Goal: Transaction & Acquisition: Purchase product/service

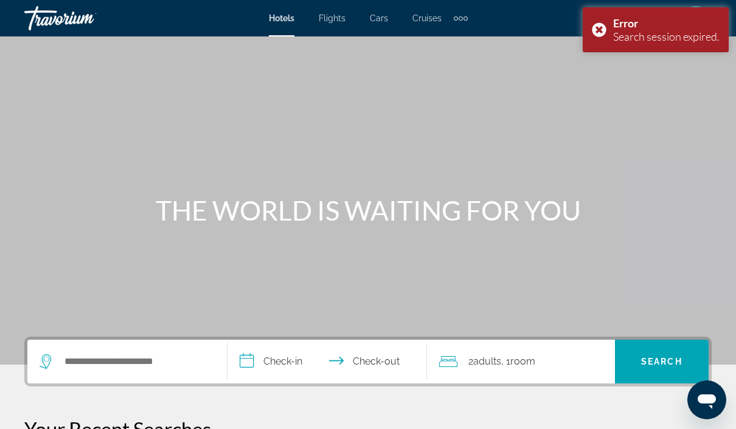
click at [604, 26] on div "Error Search session expired." at bounding box center [655, 29] width 146 height 45
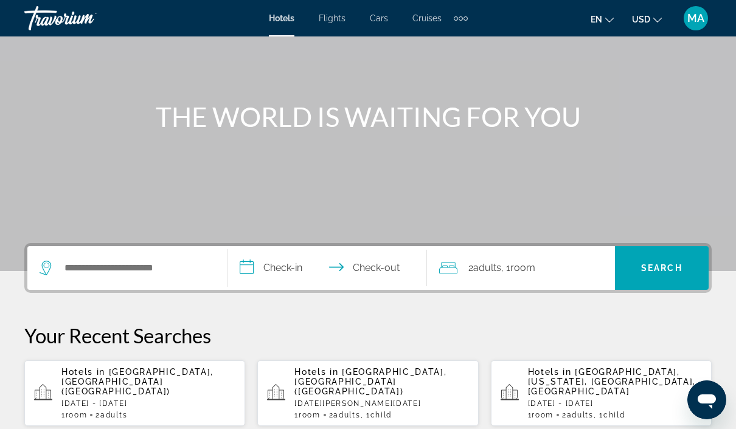
scroll to position [104, 0]
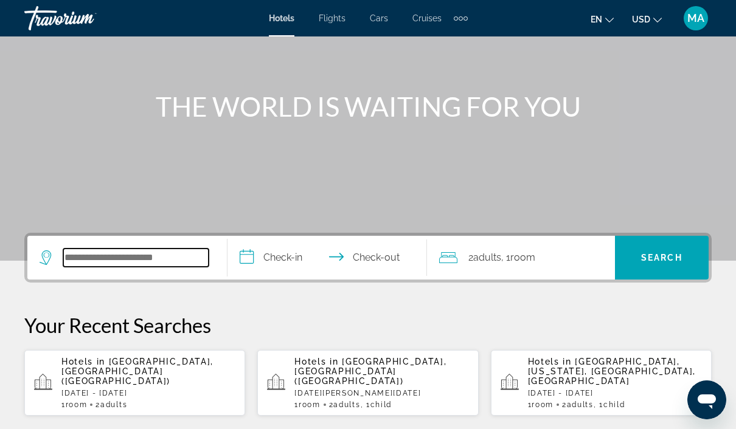
click at [185, 256] on input "Search hotel destination" at bounding box center [135, 258] width 145 height 18
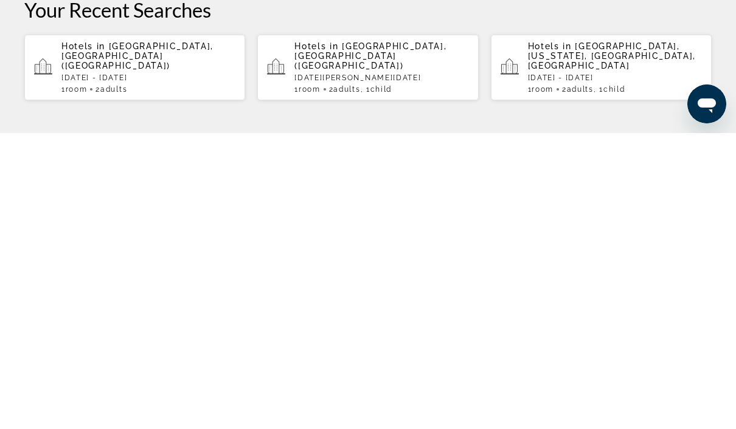
click at [213, 370] on p "[DATE] - [DATE]" at bounding box center [148, 374] width 174 height 9
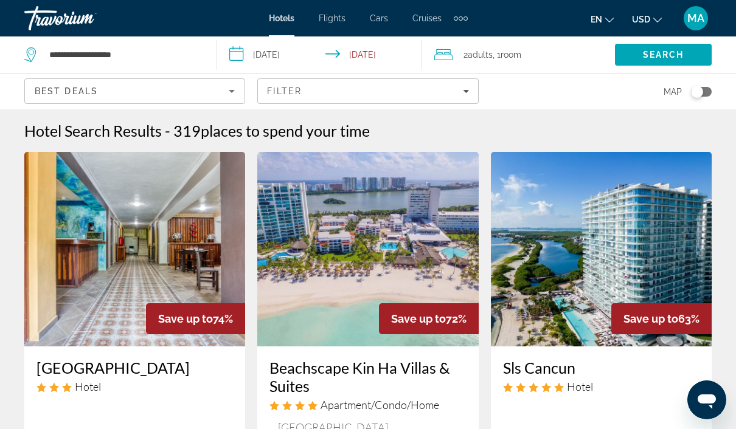
click at [345, 88] on div "Filter" at bounding box center [367, 91] width 201 height 10
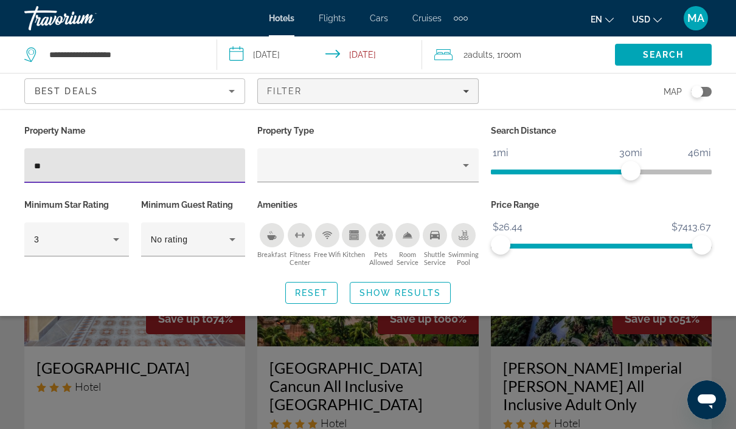
type input "***"
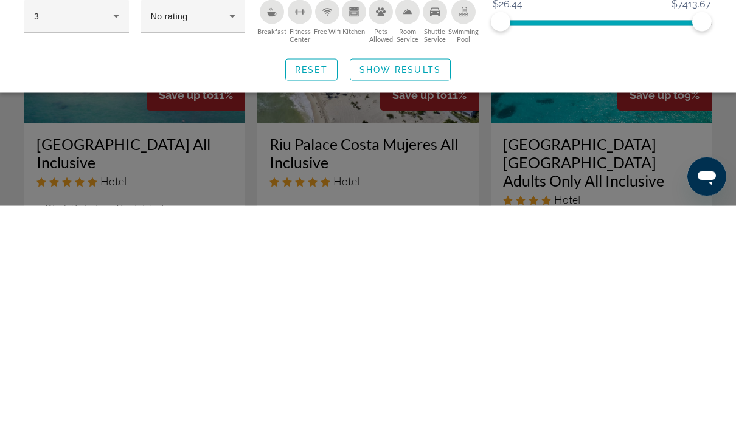
click at [444, 278] on span "Search widget" at bounding box center [400, 292] width 100 height 29
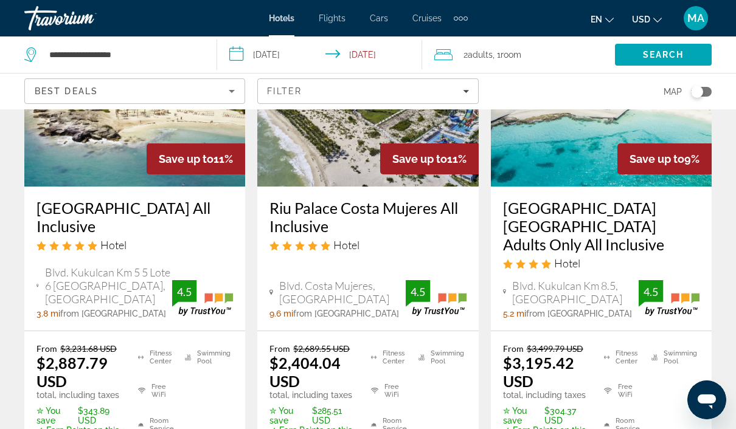
scroll to position [159, 0]
click at [329, 206] on h3 "Riu Palace Costa Mujeres All Inclusive" at bounding box center [367, 217] width 196 height 36
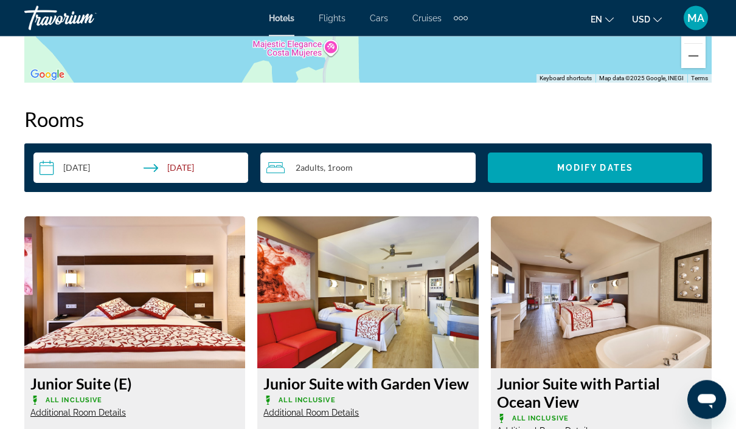
click at [373, 167] on div "2 Adult Adults , 1 Room rooms" at bounding box center [370, 168] width 209 height 15
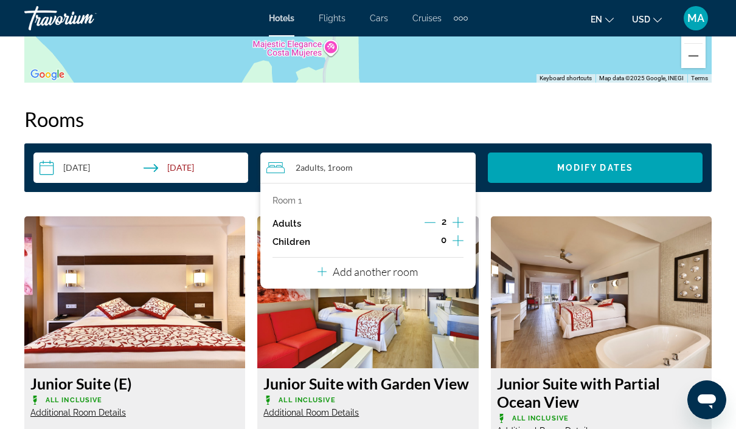
click at [454, 244] on icon "Increment children" at bounding box center [457, 240] width 11 height 15
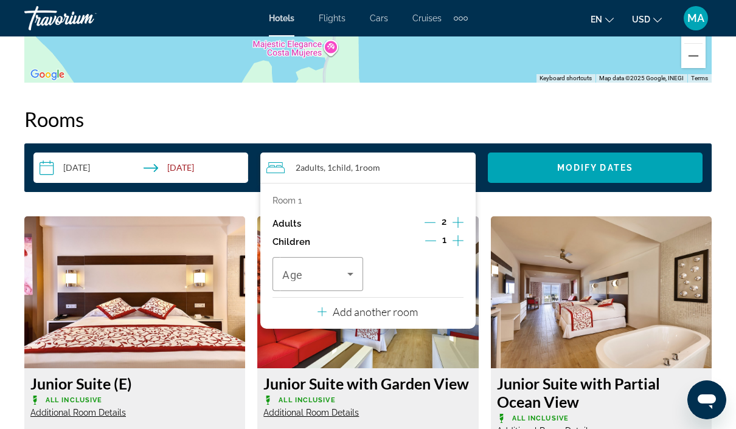
click at [339, 261] on div "Travelers: 2 adults, 1 child" at bounding box center [317, 274] width 71 height 34
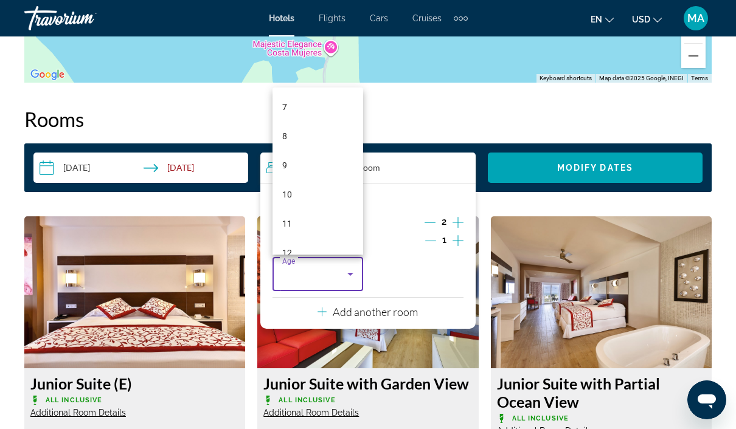
scroll to position [209, 0]
click at [322, 126] on mat-option "8" at bounding box center [317, 131] width 91 height 29
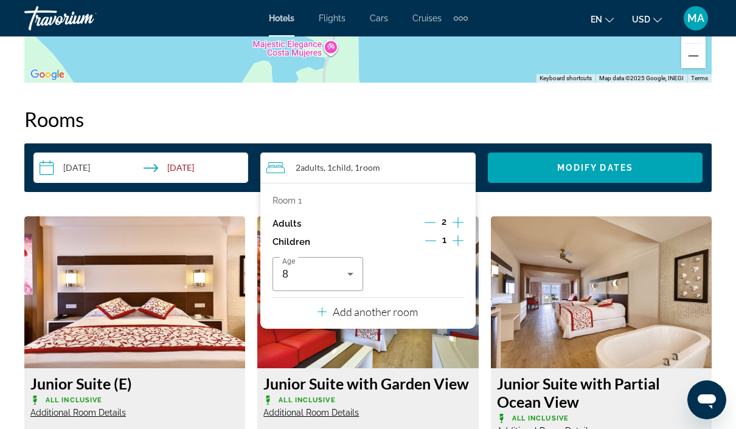
click at [574, 164] on span "Modify Dates" at bounding box center [595, 168] width 76 height 10
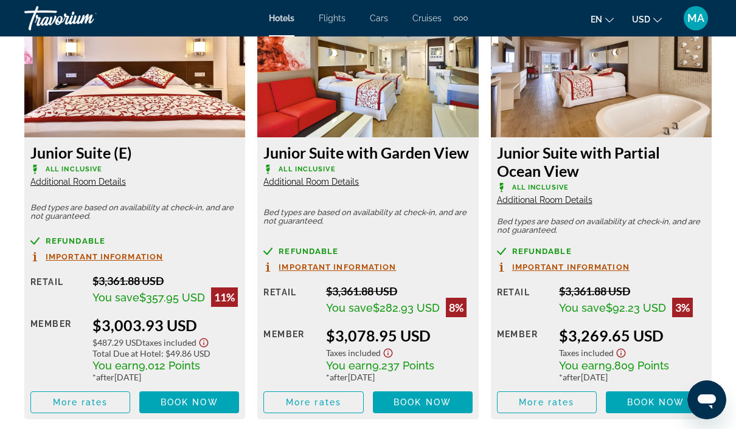
scroll to position [1936, 0]
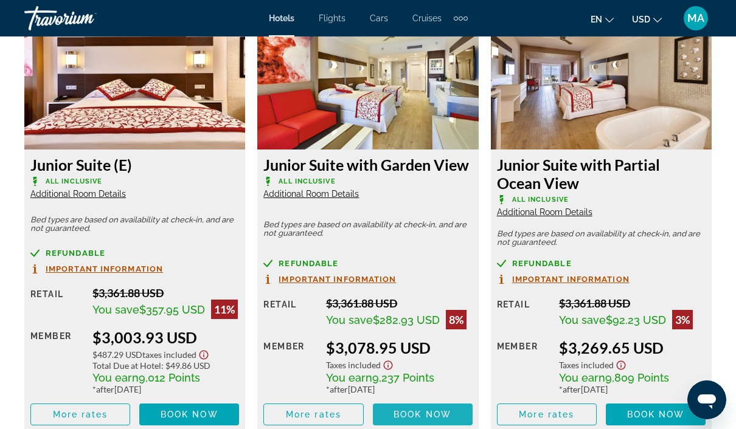
click at [429, 411] on span "Book now" at bounding box center [422, 415] width 58 height 10
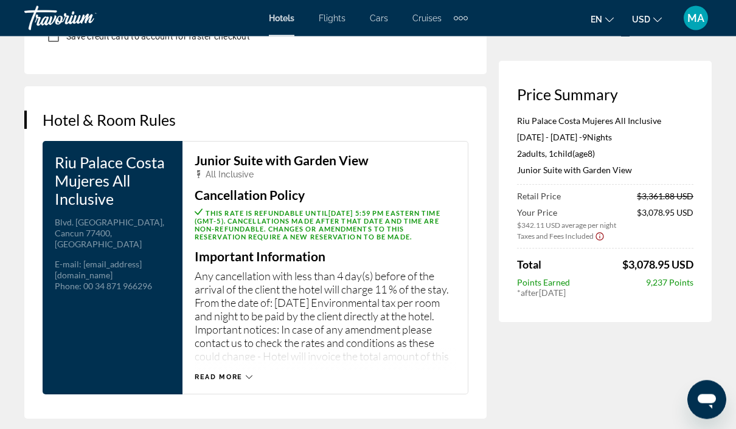
scroll to position [1539, 0]
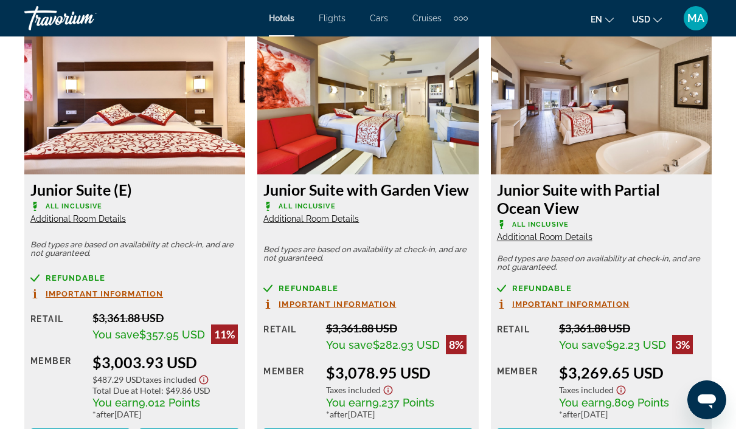
scroll to position [1984, 0]
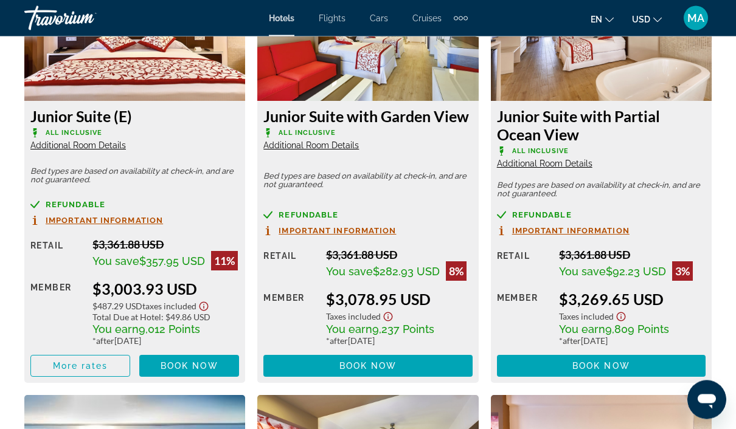
click at [348, 147] on span "Additional Room Details" at bounding box center [310, 146] width 95 height 10
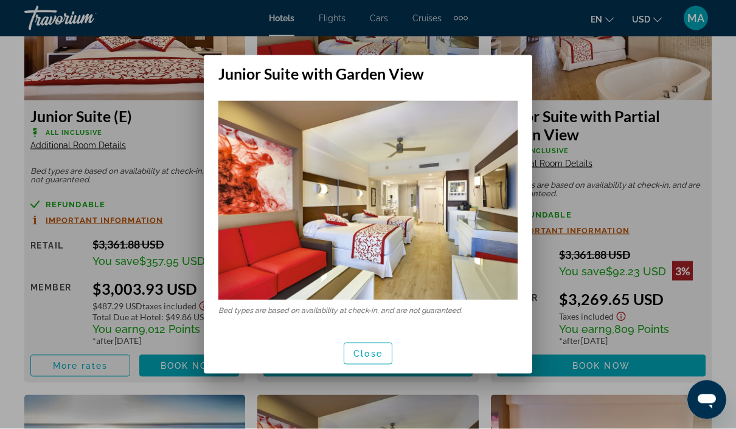
scroll to position [0, 0]
click at [376, 353] on span "Close" at bounding box center [367, 354] width 29 height 10
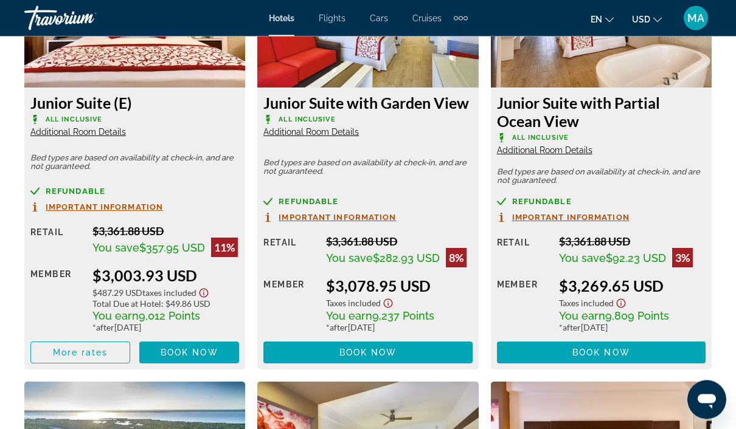
scroll to position [2005, 0]
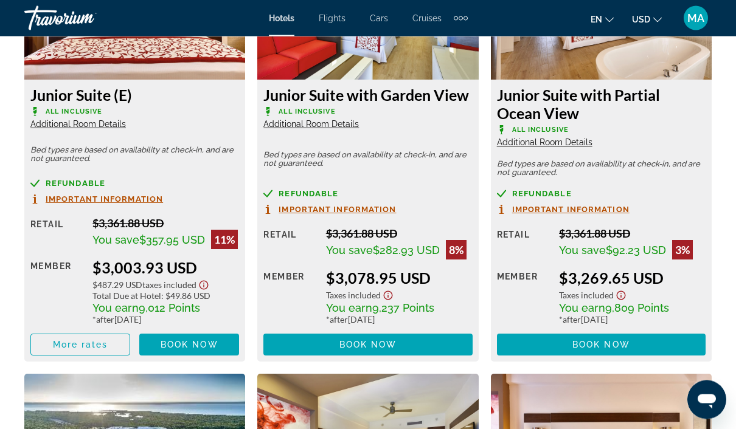
click at [385, 209] on span "Important Information" at bounding box center [336, 210] width 117 height 8
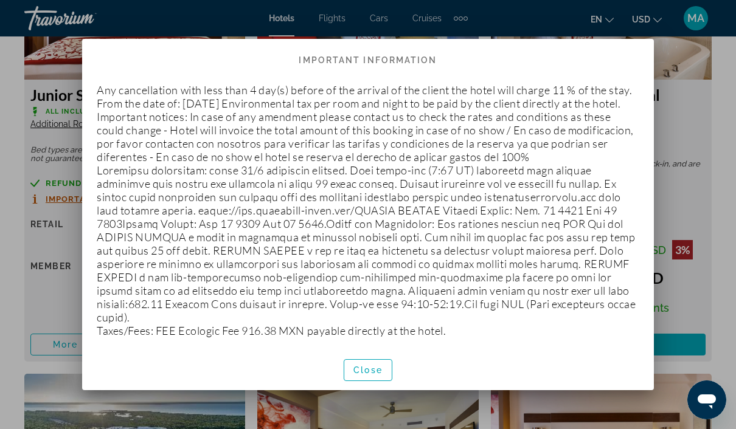
click at [374, 375] on span "Close" at bounding box center [367, 370] width 29 height 10
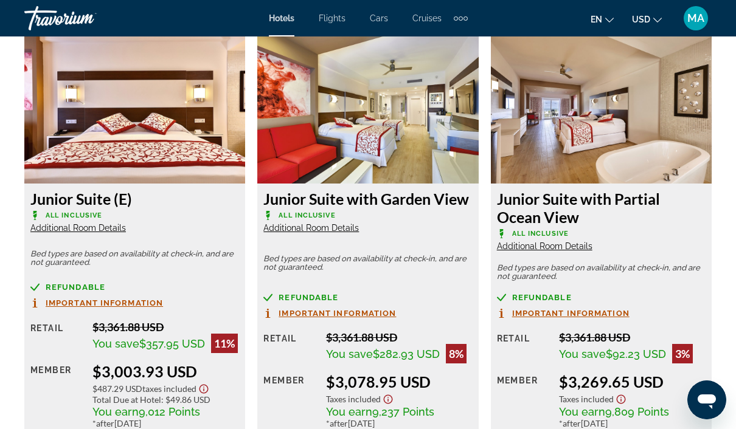
scroll to position [1896, 0]
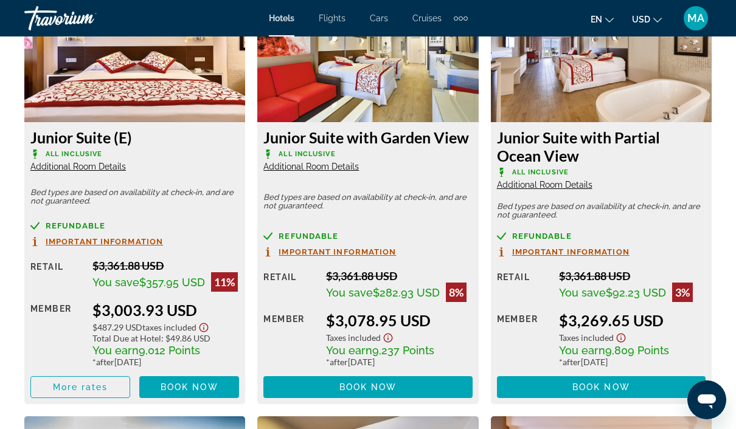
click at [395, 387] on span "Book now" at bounding box center [368, 387] width 58 height 10
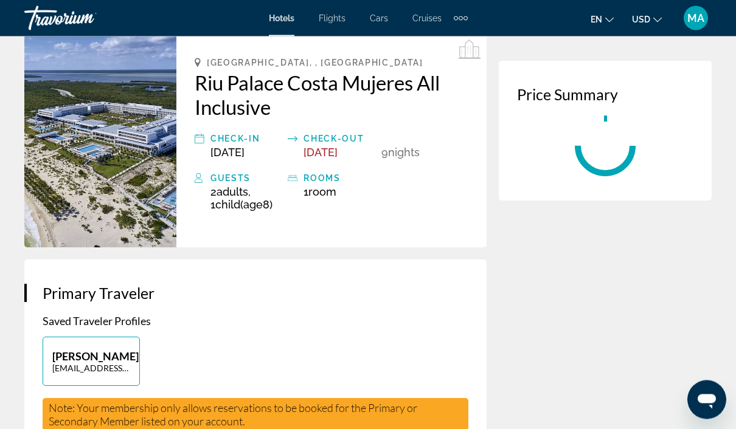
scroll to position [58, 0]
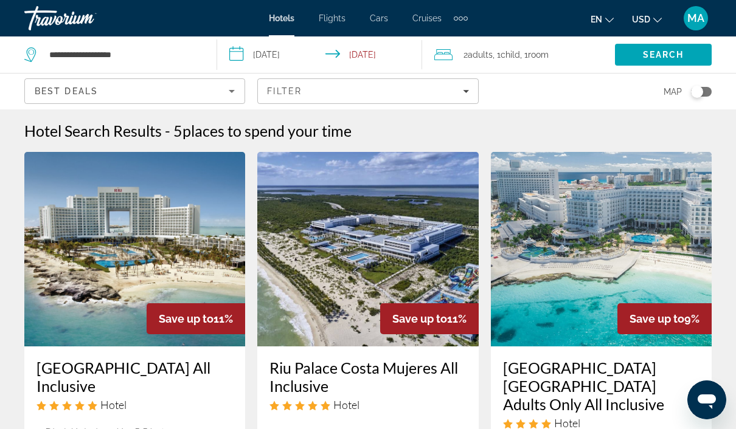
click at [424, 370] on h3 "Riu Palace Costa Mujeres All Inclusive" at bounding box center [367, 377] width 196 height 36
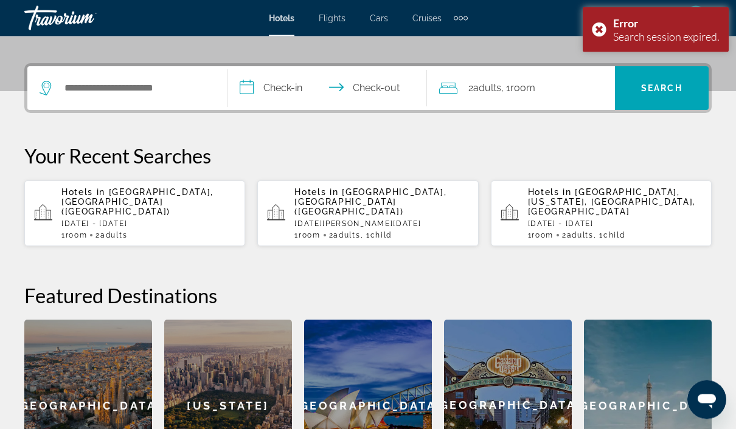
click at [208, 220] on p "[DATE] - [DATE]" at bounding box center [148, 224] width 174 height 9
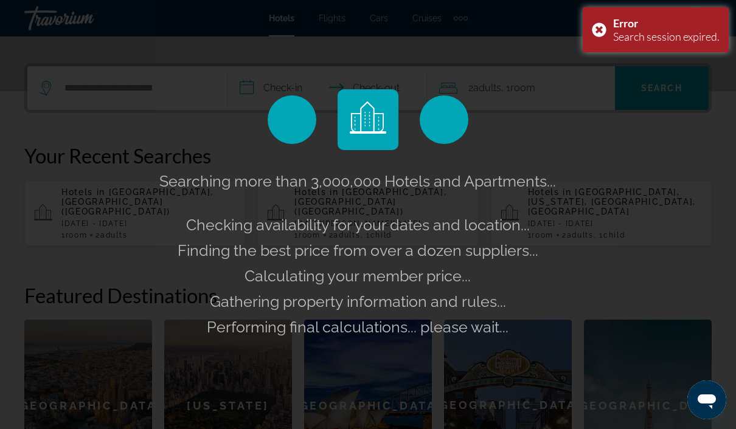
click at [611, 22] on div "Error Search session expired." at bounding box center [655, 29] width 146 height 45
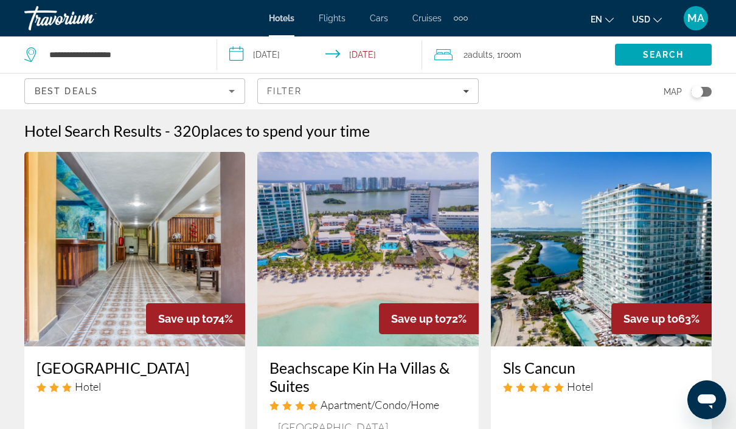
click at [440, 87] on div "Filter" at bounding box center [367, 91] width 201 height 10
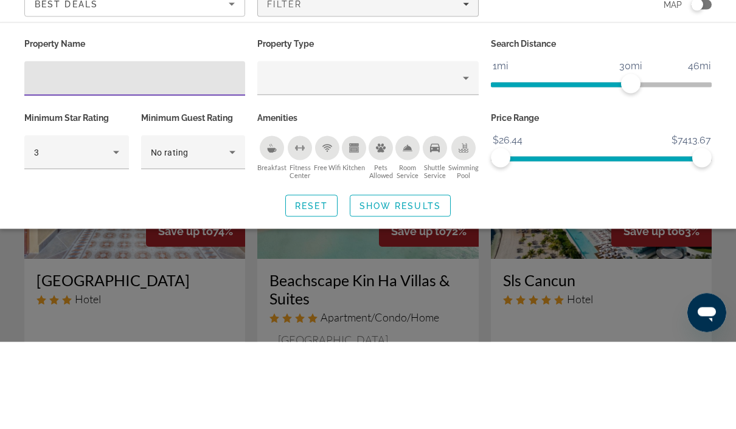
click at [196, 159] on input "Hotel Filters" at bounding box center [134, 166] width 201 height 15
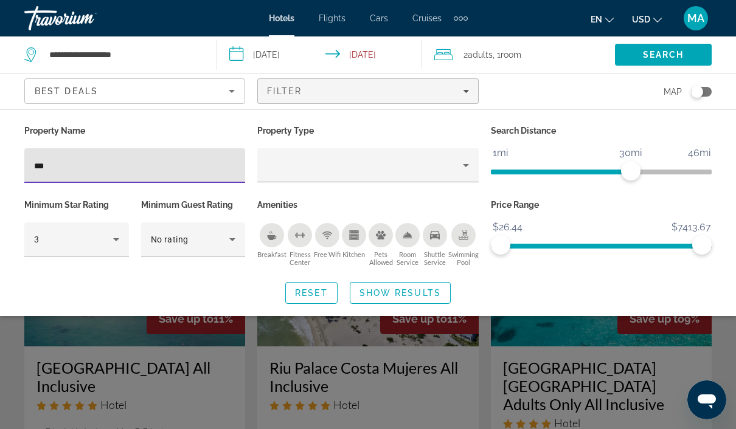
type input "***"
click at [509, 50] on span "Room" at bounding box center [510, 55] width 21 height 10
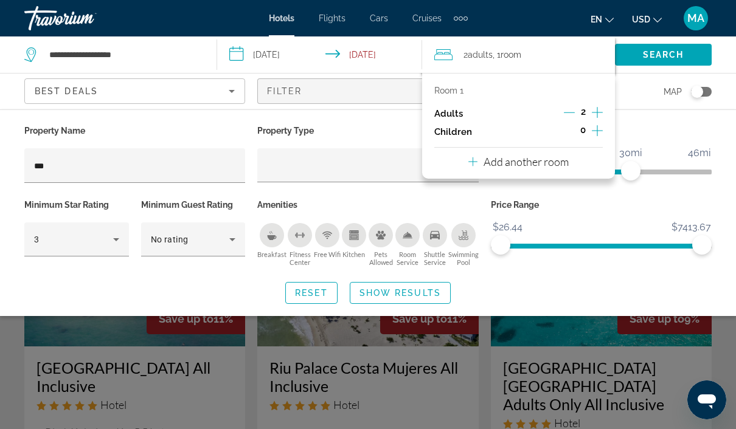
click at [595, 129] on icon "Increment children" at bounding box center [596, 130] width 11 height 11
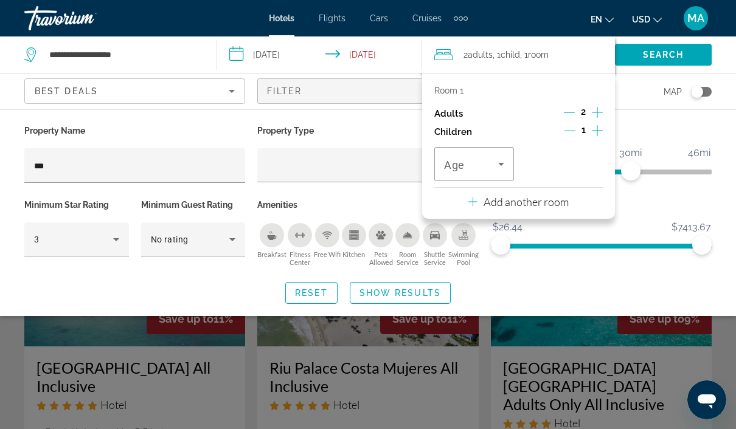
click at [503, 167] on icon "Travelers: 2 adults, 1 child" at bounding box center [501, 164] width 15 height 15
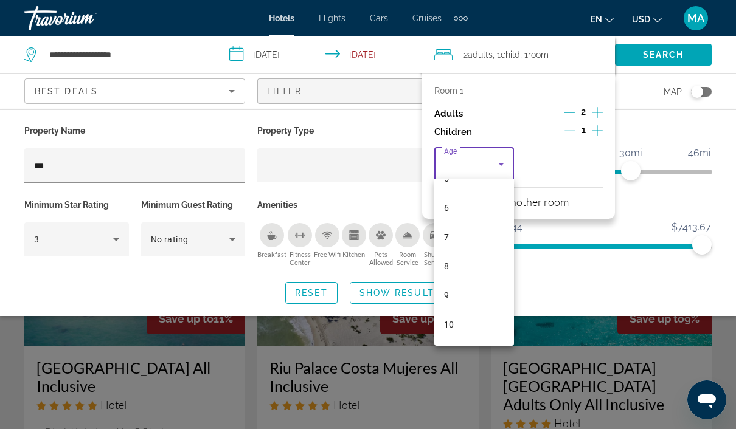
scroll to position [166, 0]
click at [477, 258] on mat-option "8" at bounding box center [474, 265] width 80 height 29
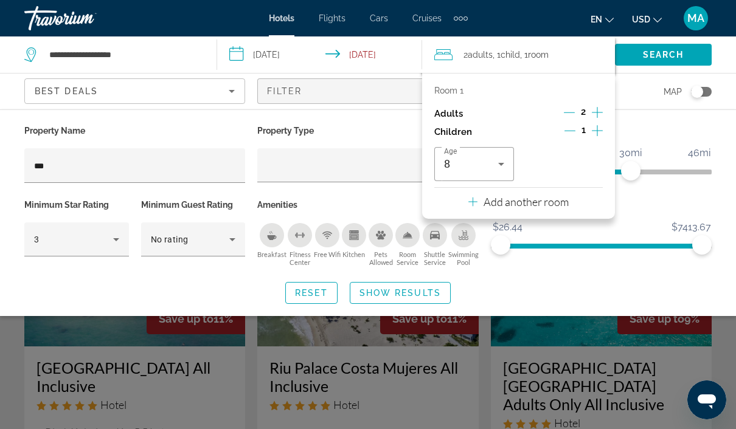
click at [415, 291] on span "Show Results" at bounding box center [399, 293] width 81 height 10
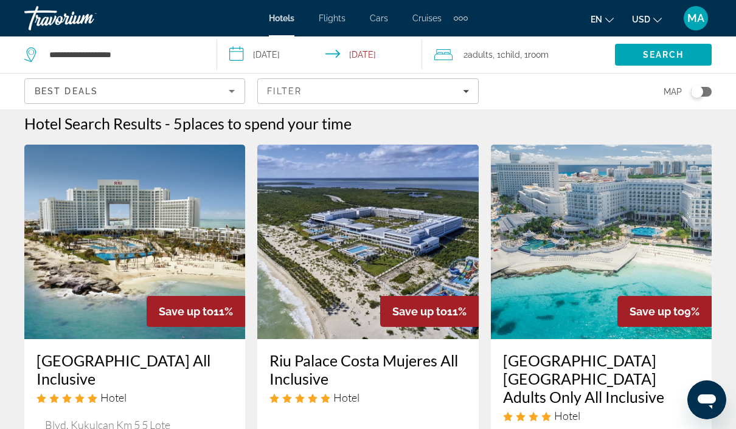
scroll to position [13, 0]
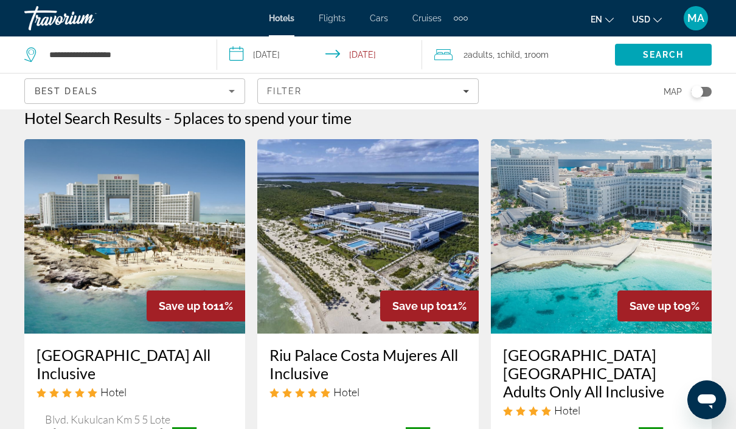
click at [333, 355] on h3 "Riu Palace Costa Mujeres All Inclusive" at bounding box center [367, 364] width 196 height 36
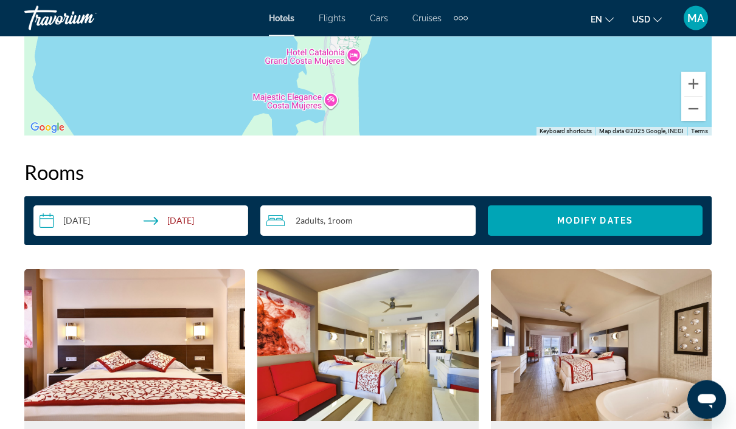
scroll to position [1673, 0]
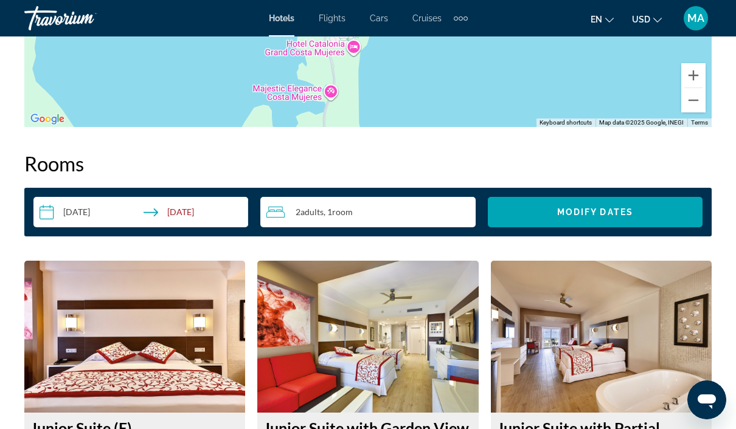
click at [409, 204] on div "2 Adult Adults , 1 Room rooms" at bounding box center [370, 212] width 209 height 30
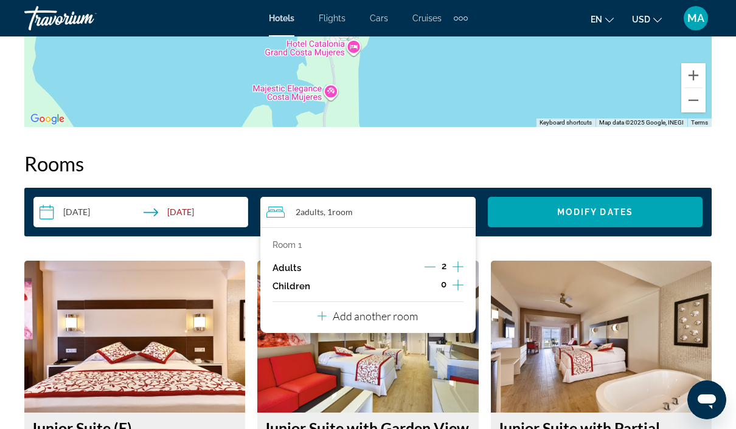
click at [457, 284] on icon "Increment children" at bounding box center [457, 285] width 11 height 15
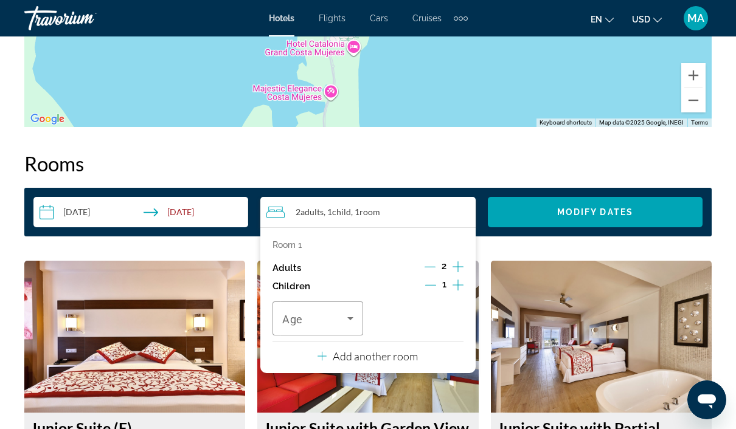
click at [351, 306] on div "Travelers: 2 adults, 1 child" at bounding box center [317, 319] width 71 height 34
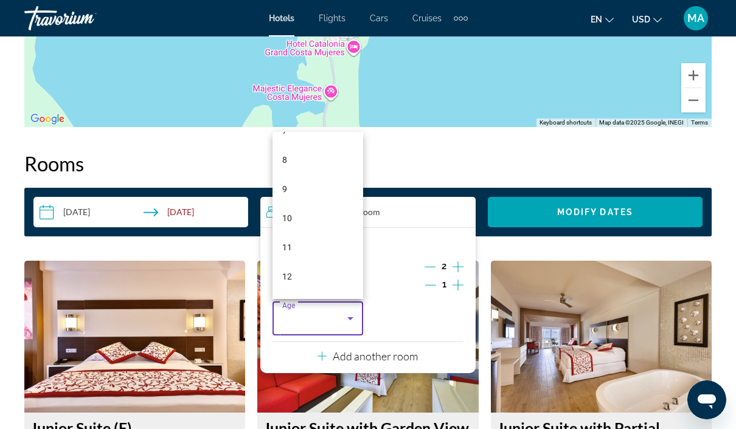
scroll to position [226, 0]
click at [326, 173] on mat-option "8" at bounding box center [317, 158] width 91 height 29
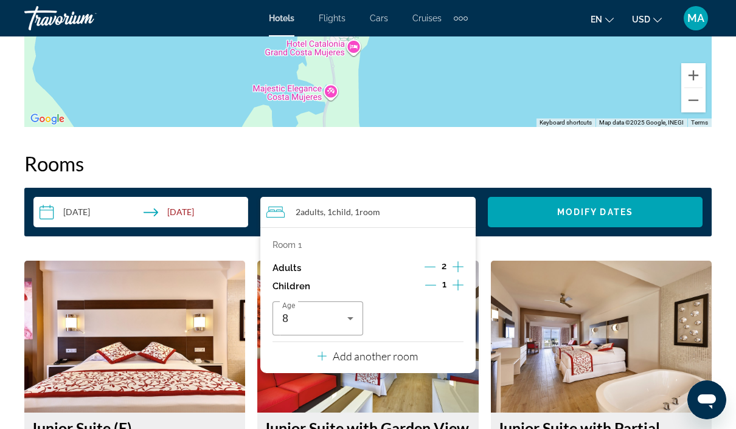
click at [575, 215] on span "Modify Dates" at bounding box center [595, 212] width 76 height 10
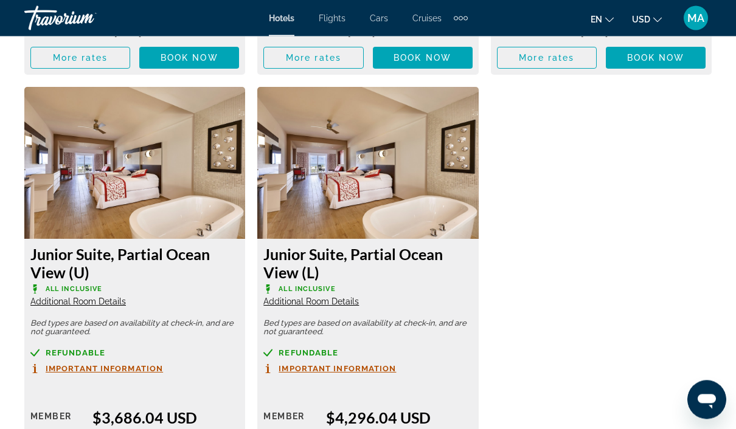
scroll to position [2707, 0]
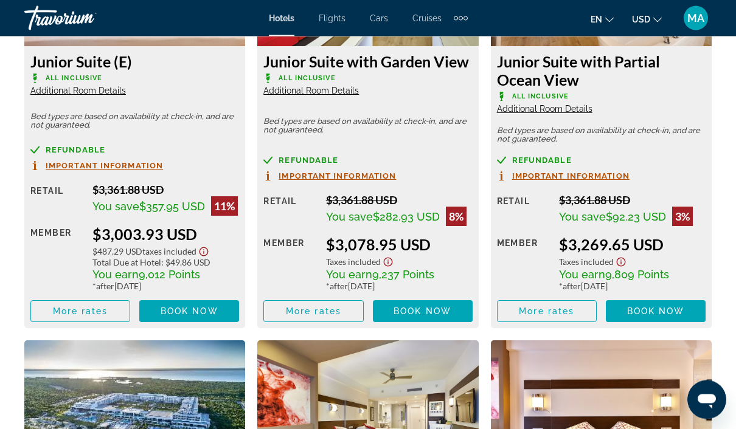
click at [426, 312] on span "Book now" at bounding box center [422, 312] width 58 height 10
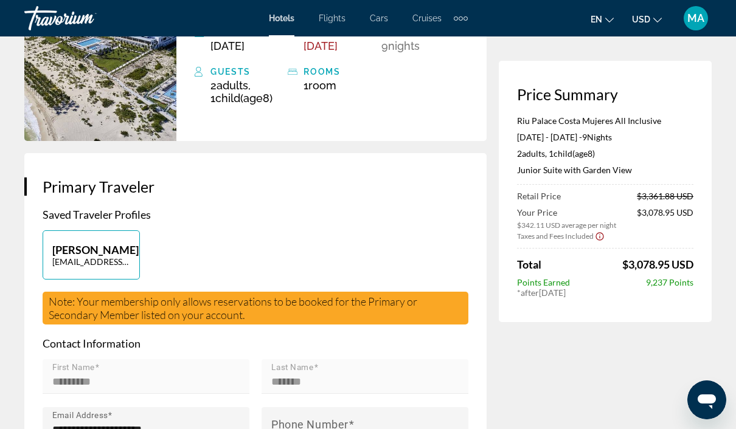
scroll to position [163, 0]
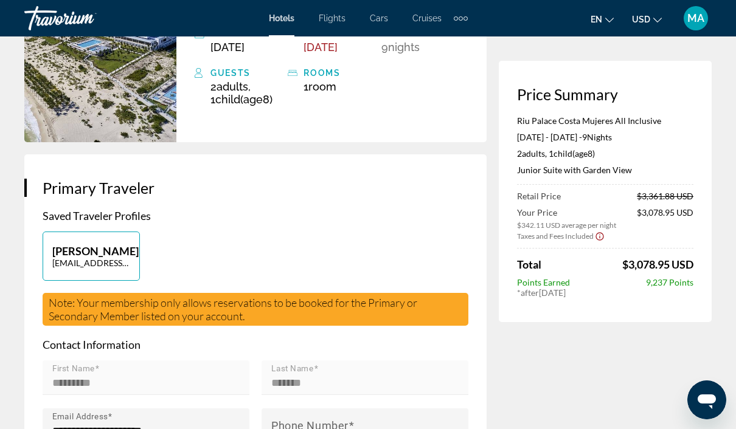
click at [702, 25] on div "MA" at bounding box center [695, 18] width 24 height 24
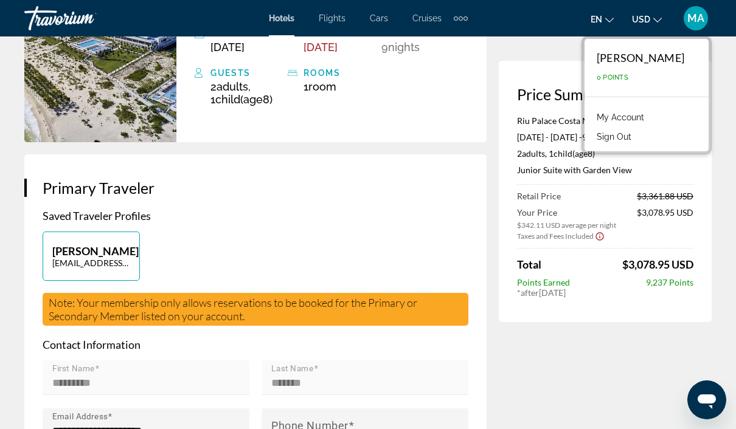
click at [629, 115] on link "My Account" at bounding box center [620, 117] width 60 height 16
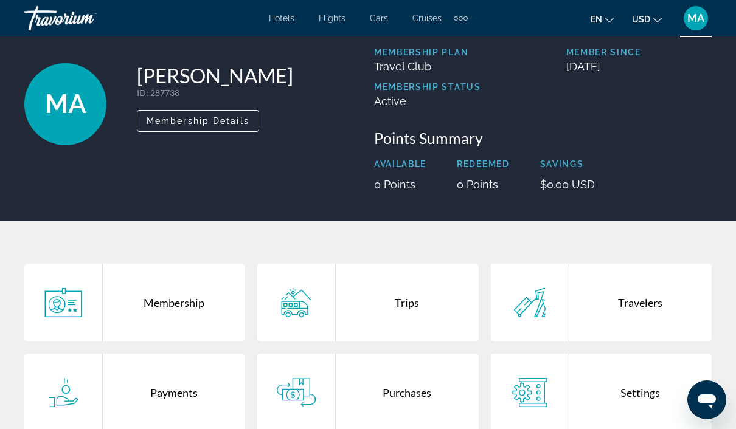
scroll to position [71, 0]
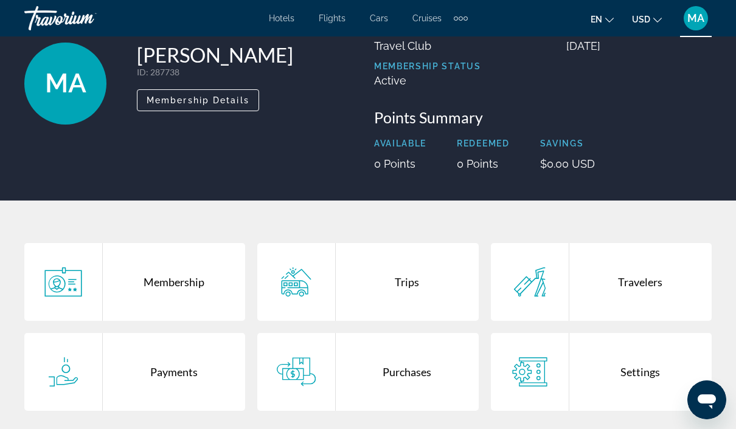
click at [190, 272] on div "Membership" at bounding box center [174, 282] width 142 height 78
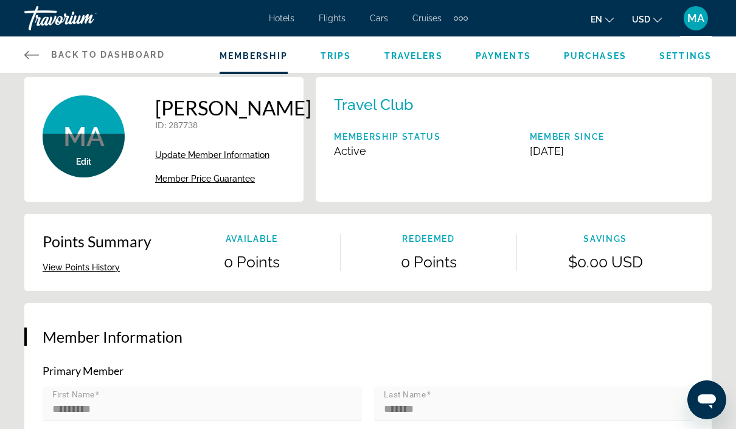
scroll to position [8, 0]
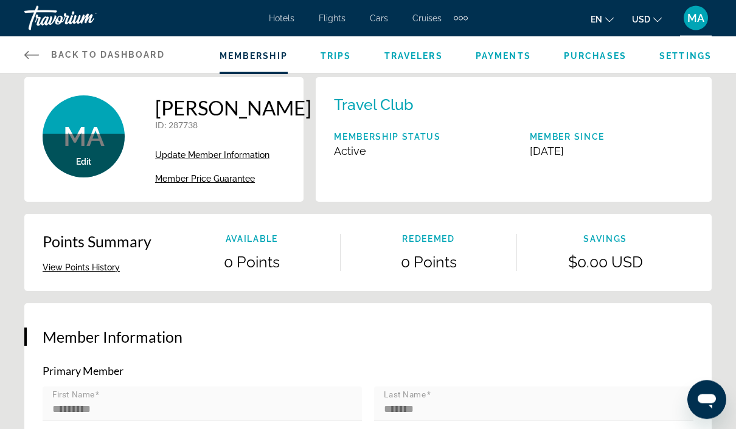
click at [252, 184] on span "Member Price Guarantee" at bounding box center [205, 179] width 100 height 10
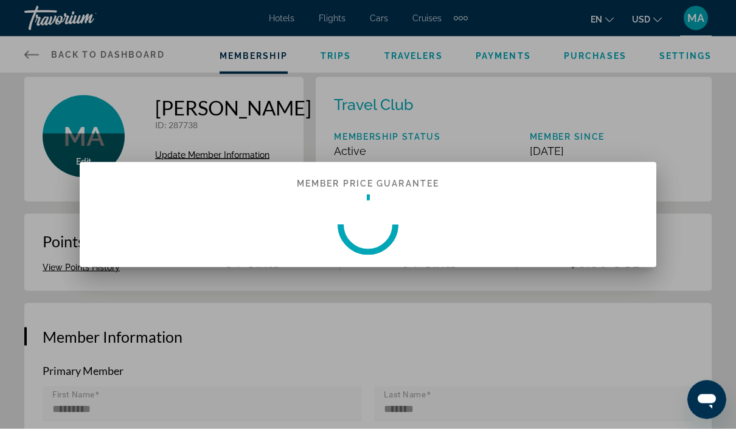
scroll to position [0, 0]
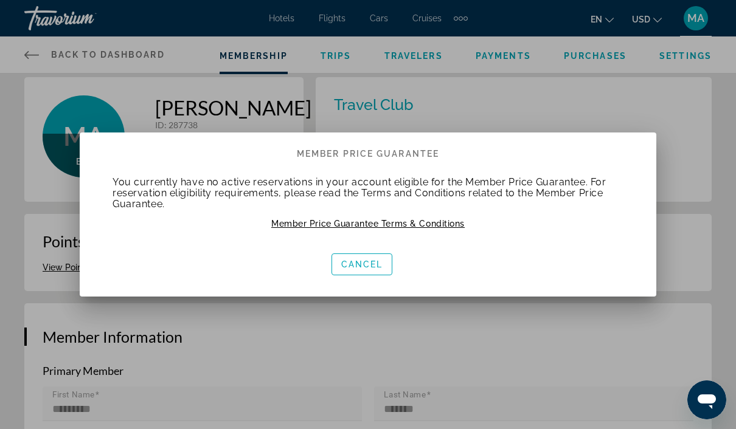
click at [377, 260] on span "Cancel" at bounding box center [362, 265] width 42 height 10
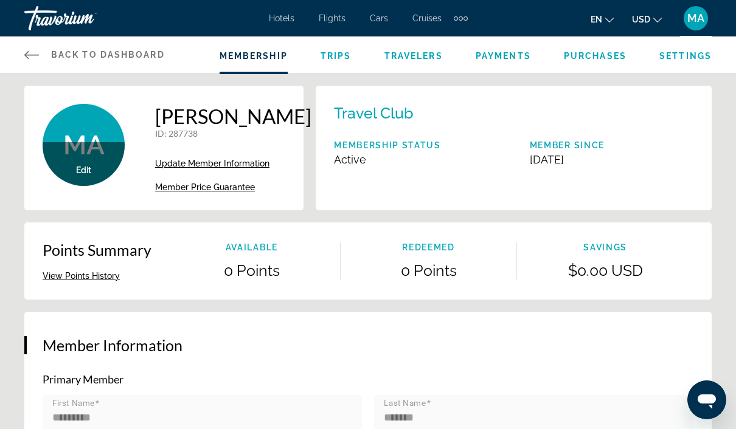
scroll to position [9, 0]
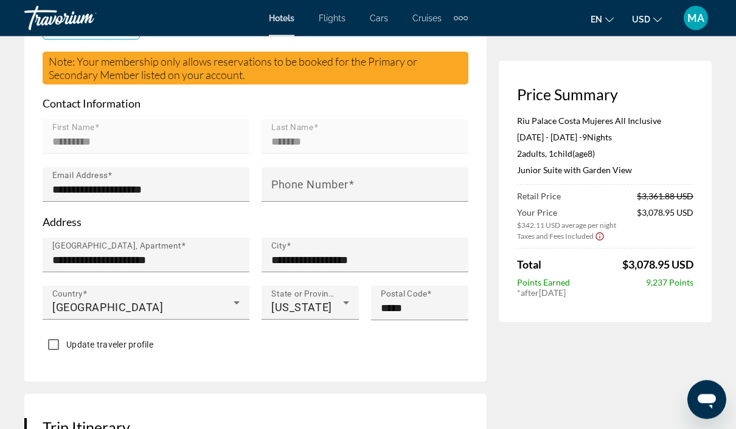
scroll to position [413, 0]
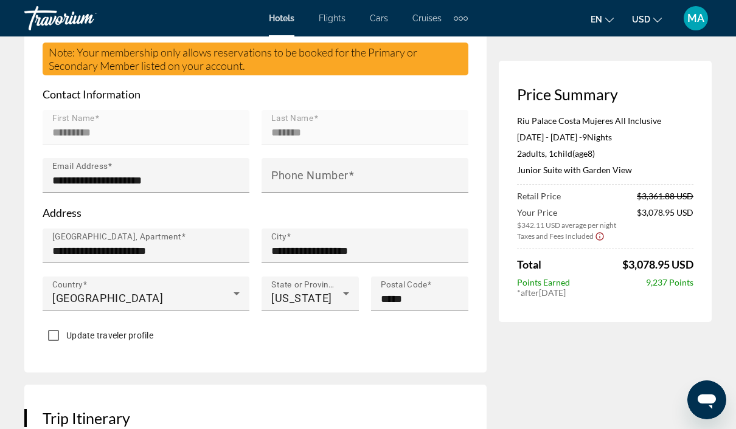
click at [368, 187] on input "Phone Number" at bounding box center [368, 180] width 195 height 15
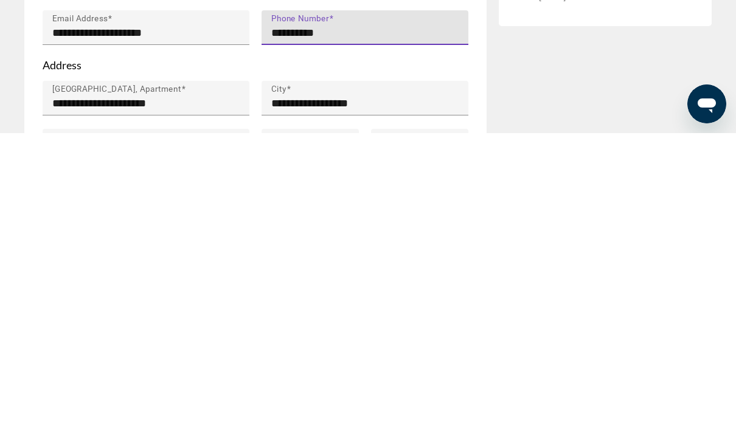
scroll to position [281, 0]
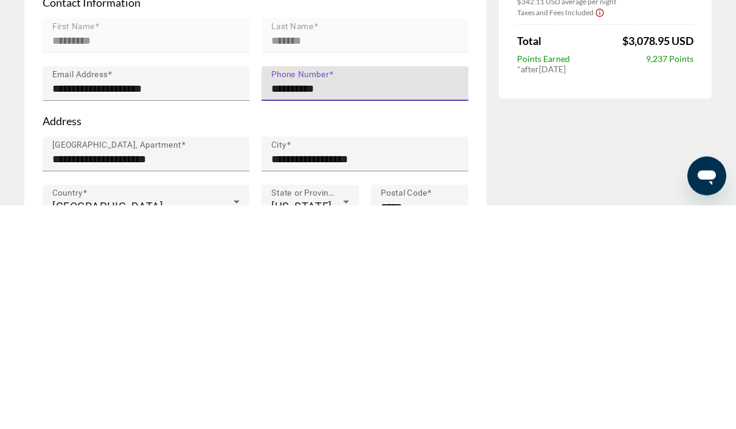
type input "**********"
click at [192, 306] on input "**********" at bounding box center [149, 313] width 195 height 15
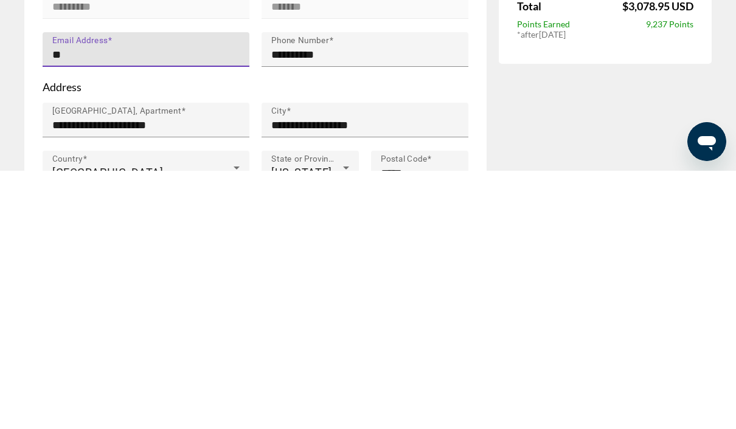
type input "*"
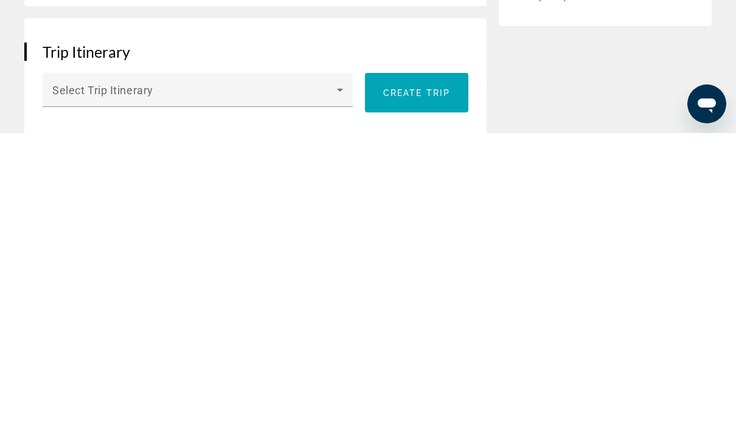
scroll to position [488, 0]
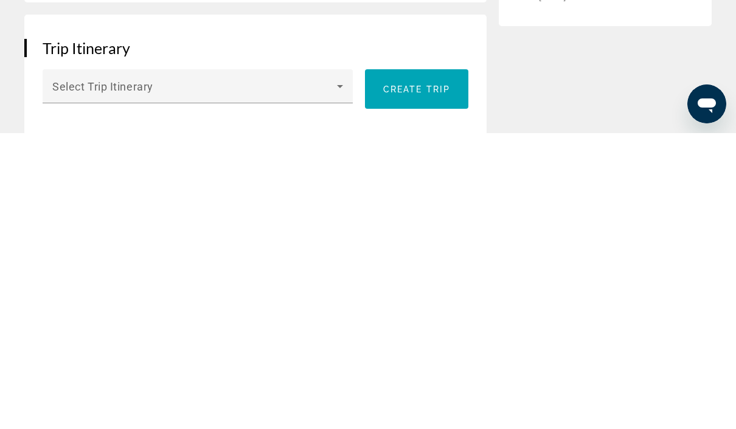
type input "**********"
click at [339, 375] on icon "Main content" at bounding box center [340, 382] width 15 height 15
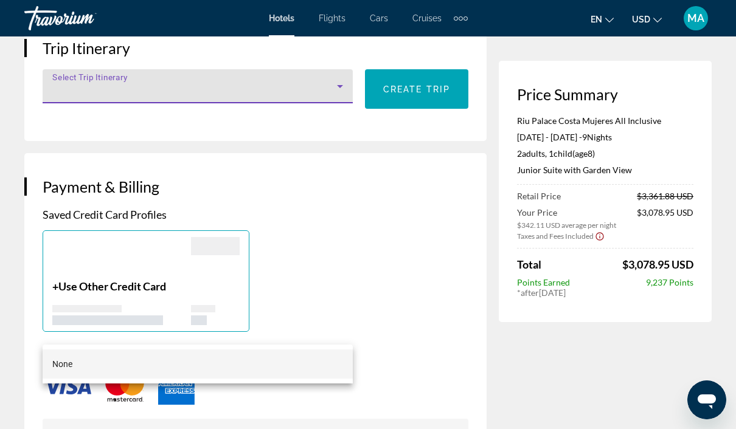
click at [339, 103] on div at bounding box center [368, 214] width 736 height 429
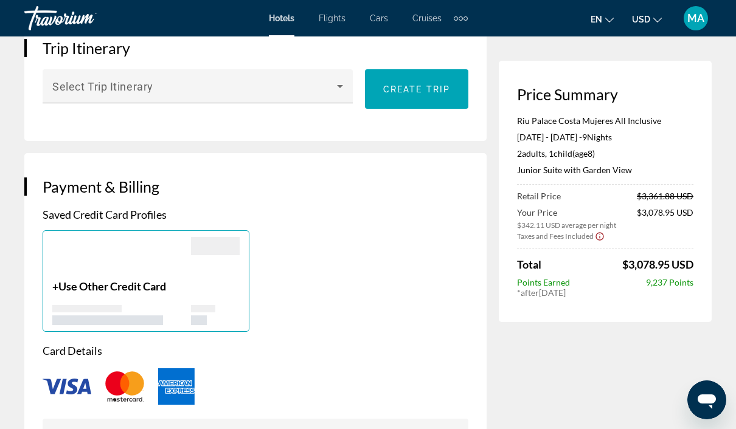
click at [340, 94] on icon "Main content" at bounding box center [340, 86] width 15 height 15
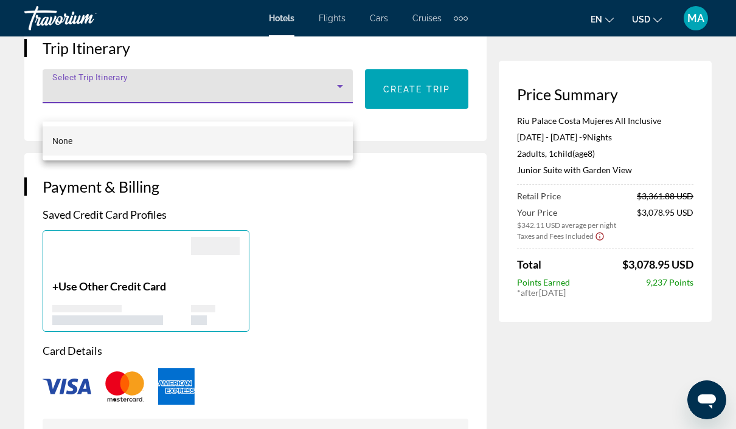
click at [256, 116] on div at bounding box center [368, 214] width 736 height 429
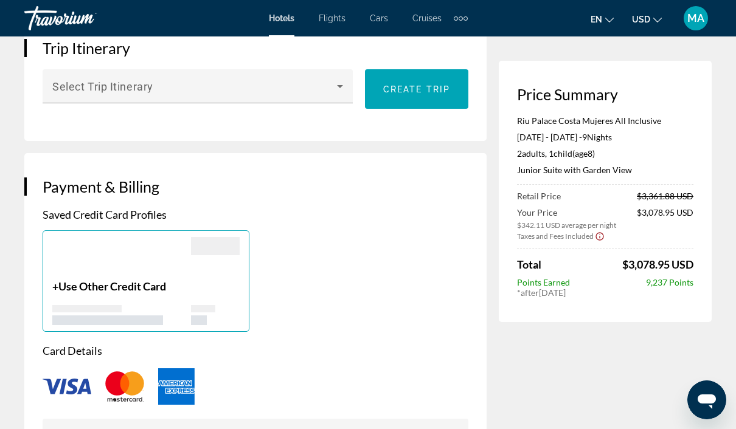
click at [198, 98] on span "Main content" at bounding box center [194, 91] width 284 height 15
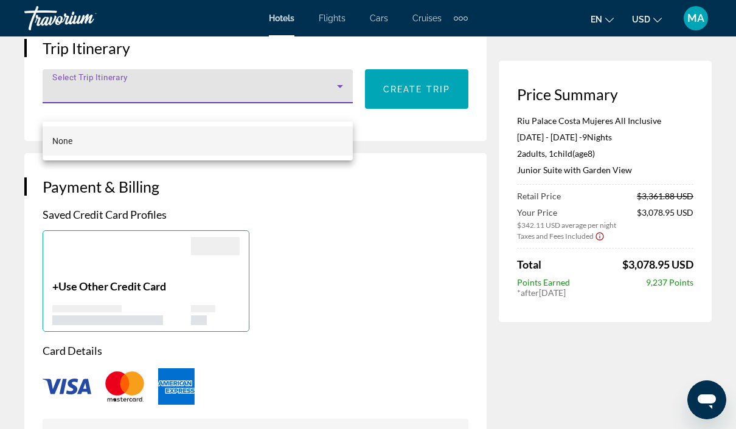
click at [408, 109] on div at bounding box center [368, 214] width 736 height 429
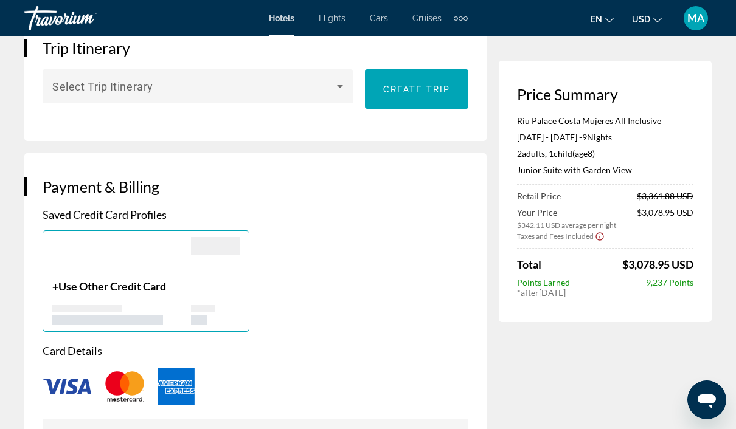
click at [396, 104] on span "Main content" at bounding box center [416, 89] width 103 height 29
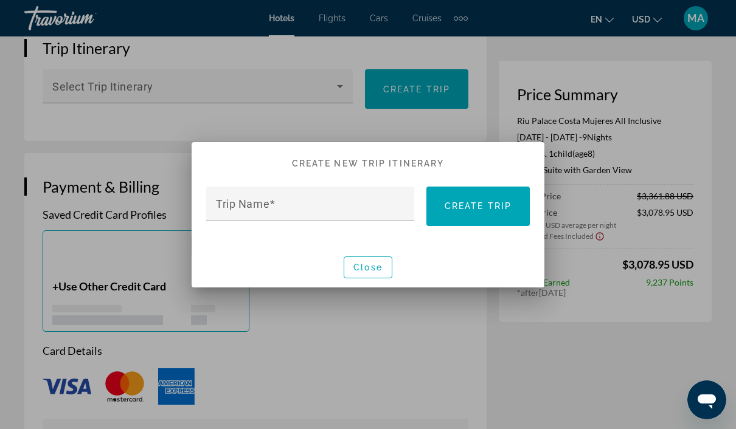
click at [261, 193] on div "Trip Name" at bounding box center [314, 204] width 196 height 35
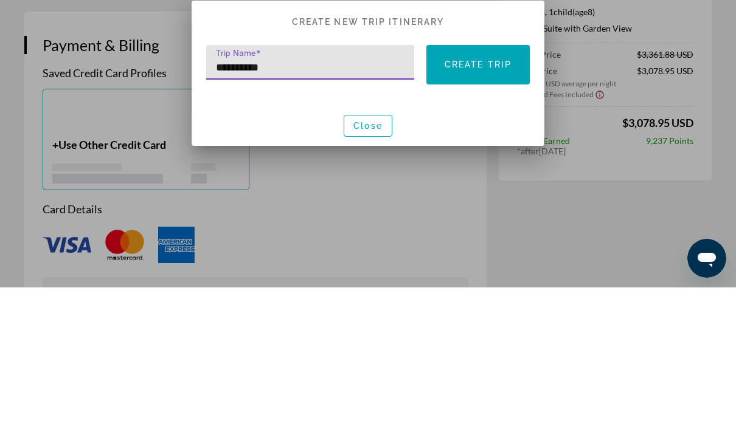
type input "**********"
click at [488, 201] on span "Create trip" at bounding box center [477, 206] width 67 height 10
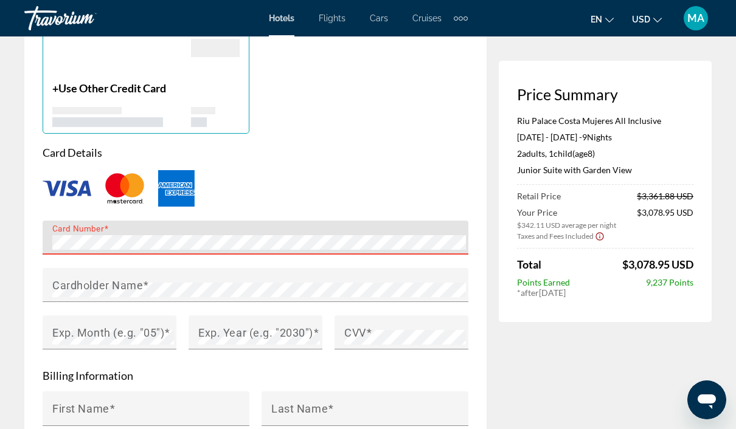
scroll to position [1043, 0]
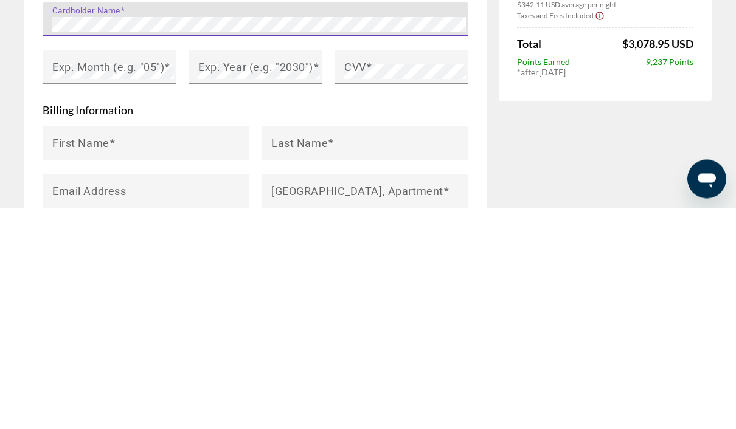
click at [142, 281] on mat-label "Exp. Month (e.g. "05")" at bounding box center [108, 287] width 112 height 13
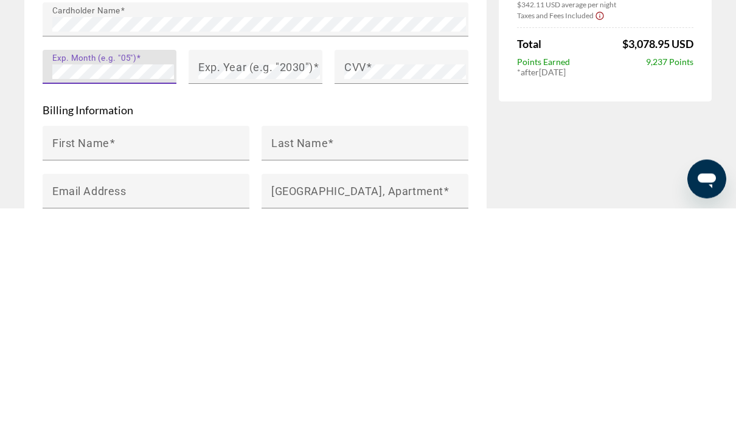
click at [269, 281] on mat-label "Exp. Year (e.g. "2030")" at bounding box center [255, 287] width 115 height 13
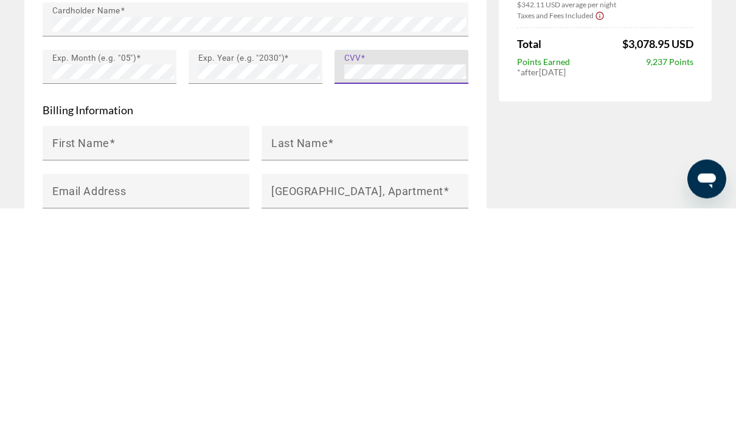
click at [191, 362] on input "First Name" at bounding box center [149, 369] width 195 height 15
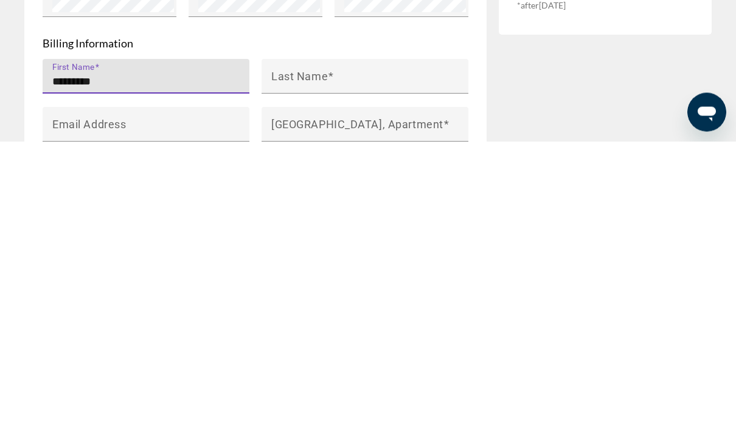
type input "*********"
click at [435, 362] on input "Last Name" at bounding box center [368, 369] width 195 height 15
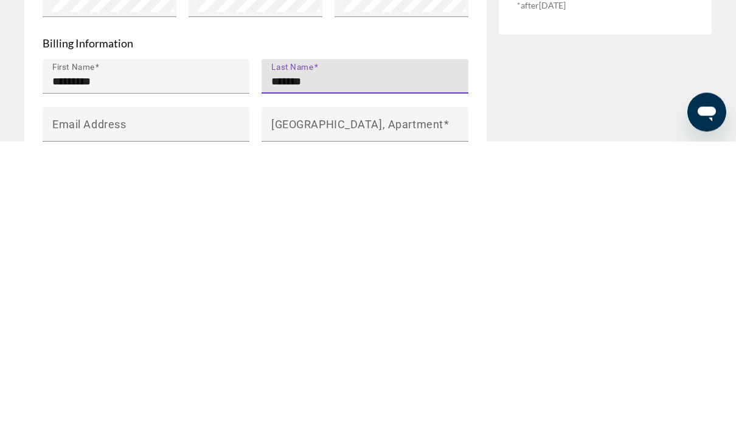
type input "*******"
click at [213, 395] on div "Email Address" at bounding box center [149, 412] width 195 height 35
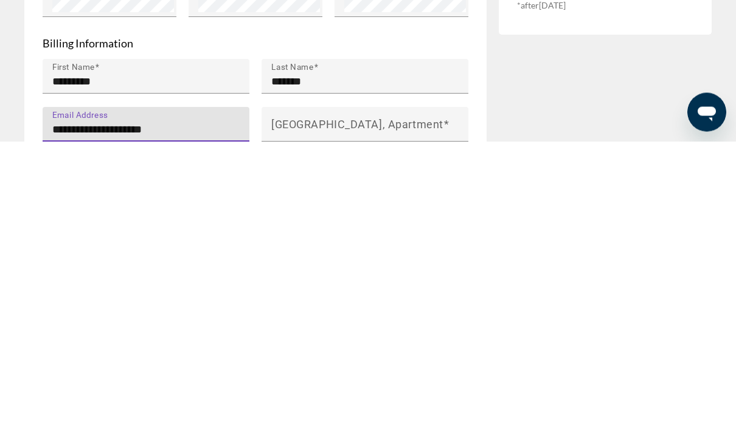
type input "**********"
click at [405, 395] on div "[GEOGRAPHIC_DATA], Apartment" at bounding box center [368, 412] width 195 height 35
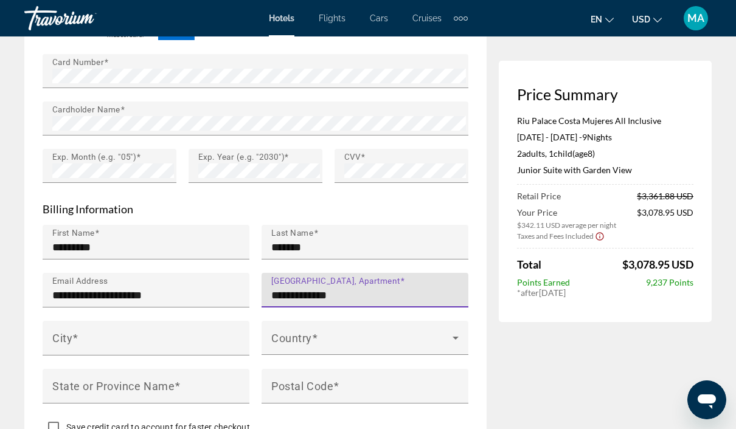
scroll to position [1156, 0]
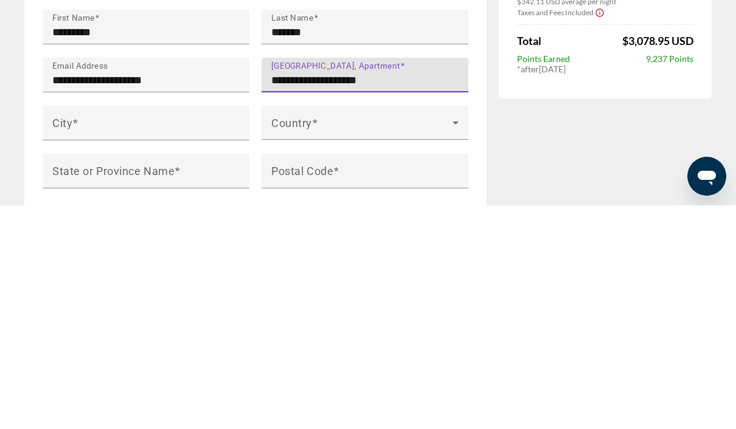
type input "**********"
click at [207, 345] on input "City" at bounding box center [149, 352] width 195 height 15
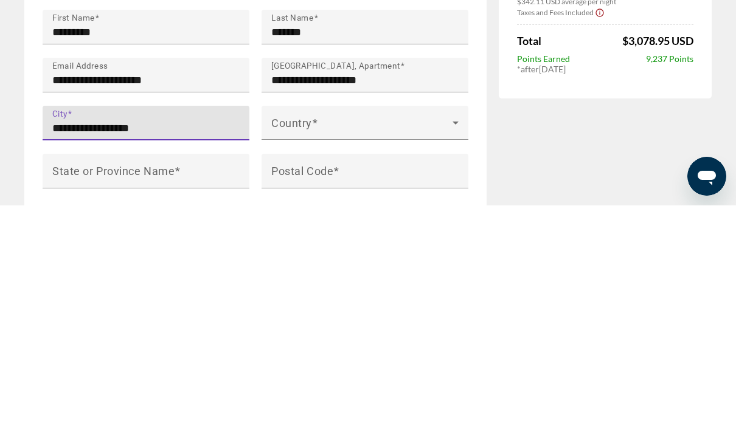
type input "**********"
click at [425, 329] on div "Country" at bounding box center [364, 346] width 187 height 34
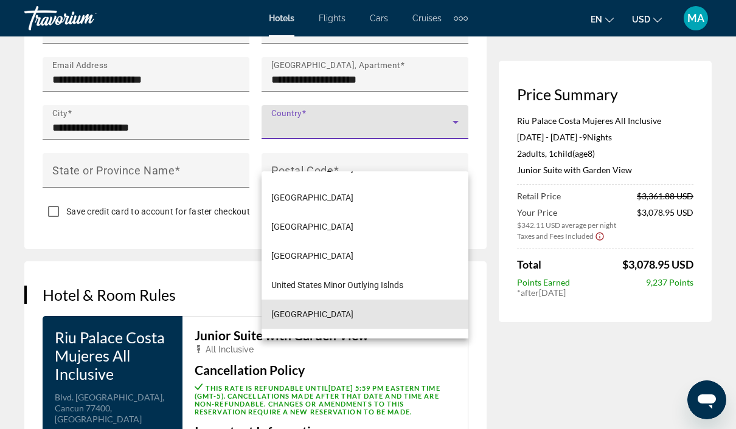
scroll to position [6996, 0]
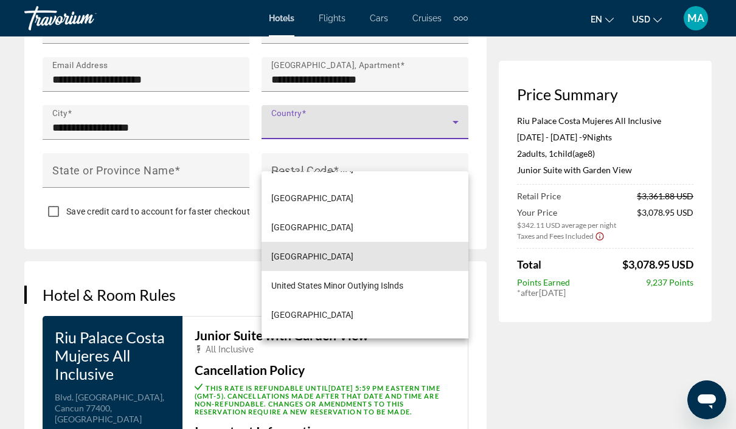
click at [376, 271] on mat-option "[GEOGRAPHIC_DATA]" at bounding box center [364, 256] width 207 height 29
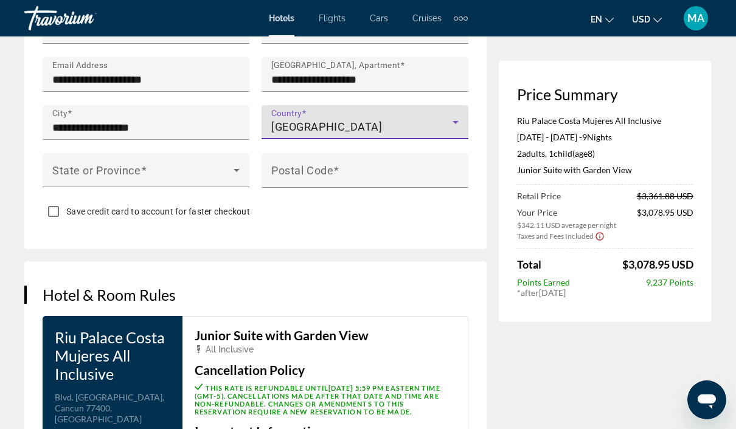
click at [179, 176] on span "Main content" at bounding box center [142, 175] width 181 height 15
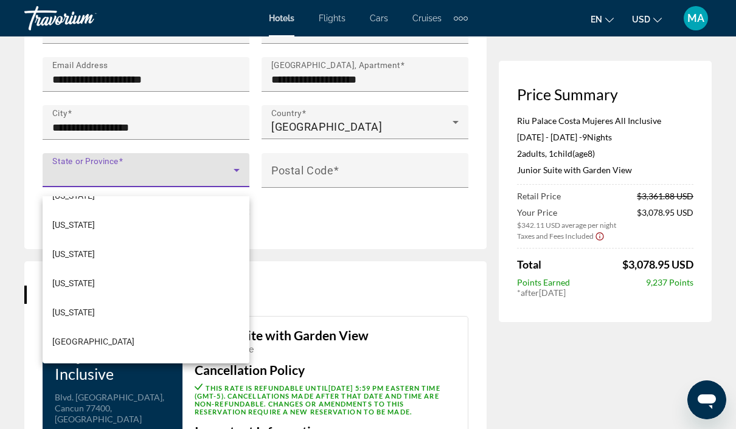
scroll to position [1232, 0]
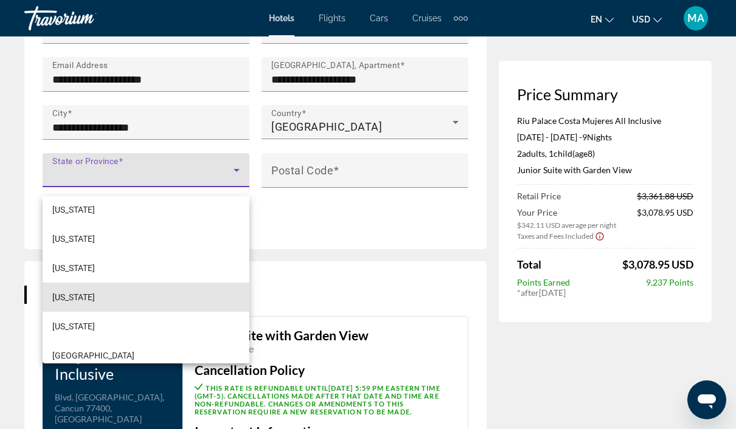
click at [177, 294] on mat-option "[US_STATE]" at bounding box center [146, 297] width 207 height 29
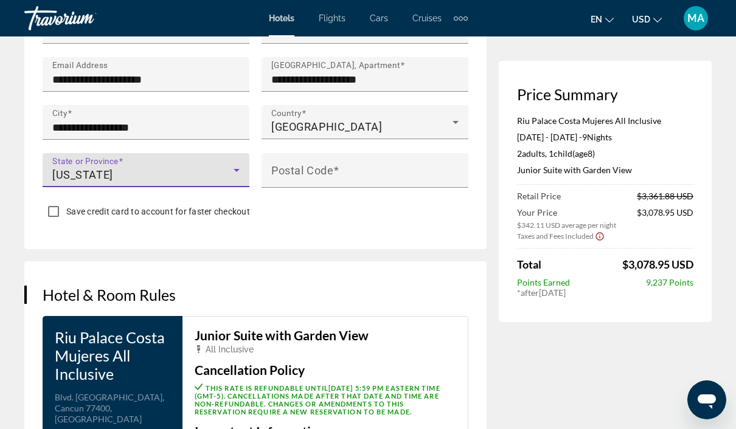
click at [385, 176] on input "Postal Code" at bounding box center [368, 175] width 195 height 15
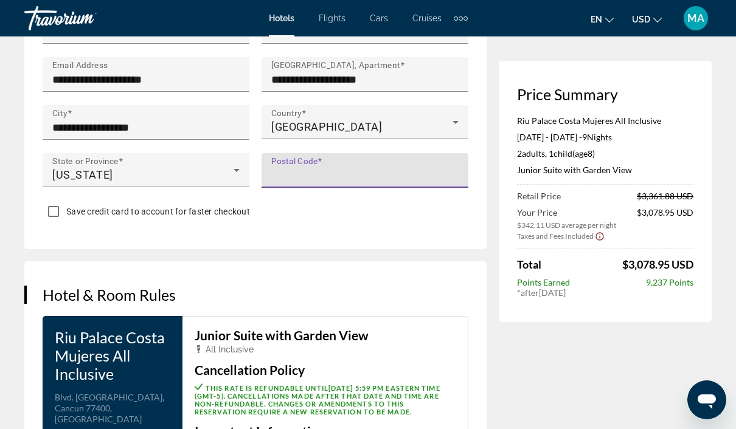
scroll to position [1380, 0]
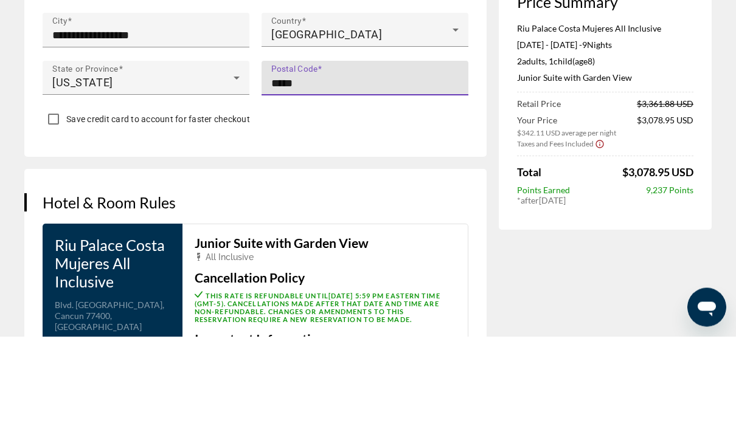
type input "*****"
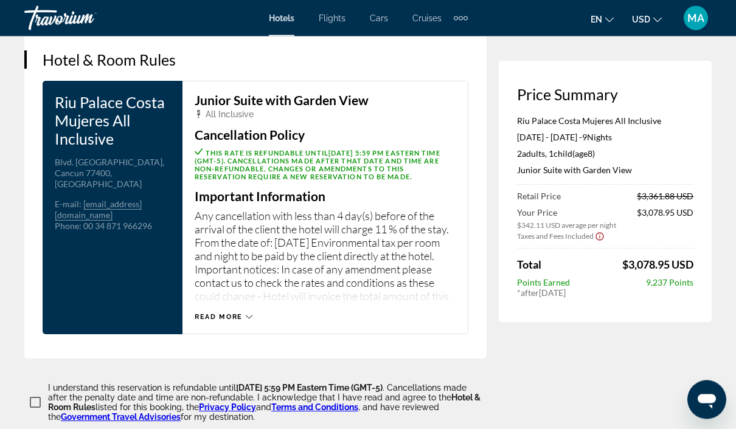
scroll to position [1616, 0]
click at [248, 320] on icon "Main content" at bounding box center [249, 317] width 7 height 7
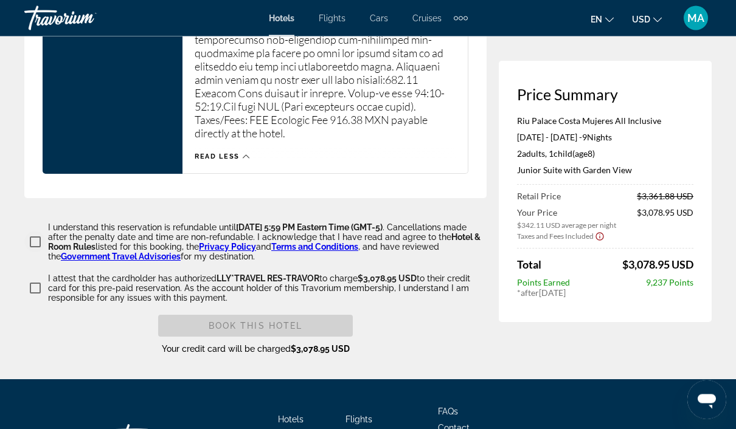
scroll to position [2167, 0]
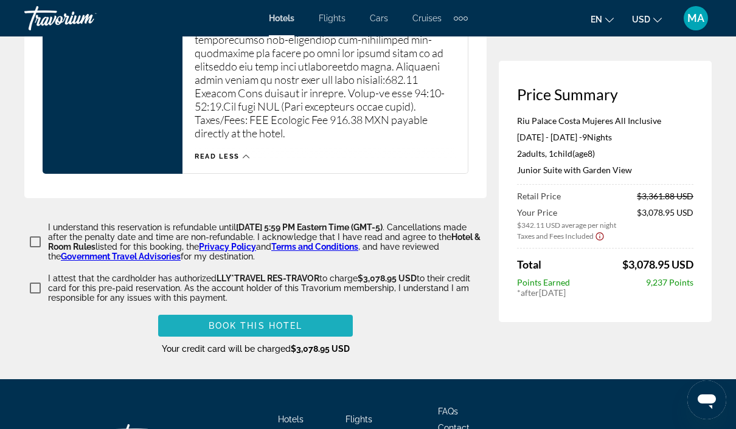
click at [255, 331] on span "Book this hotel" at bounding box center [256, 326] width 94 height 10
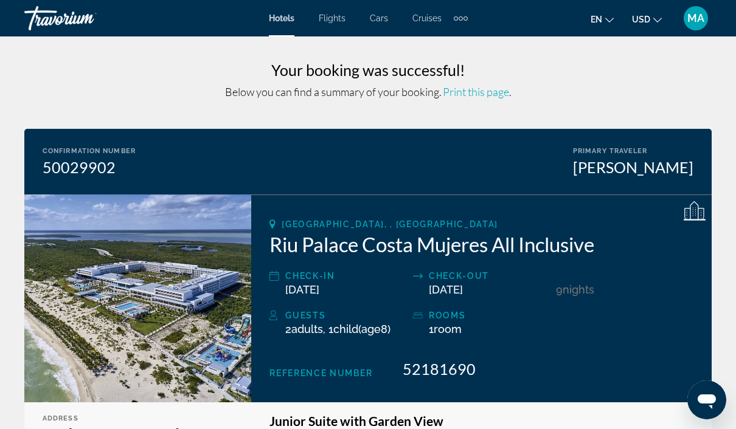
click at [698, 19] on span "MA" at bounding box center [695, 18] width 17 height 12
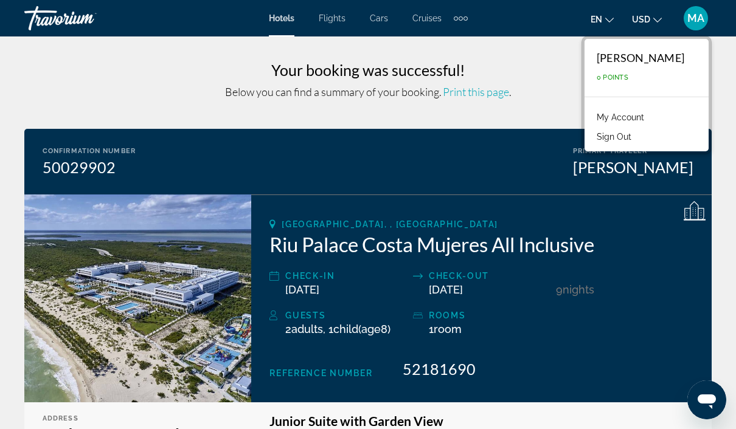
click at [624, 115] on link "My Account" at bounding box center [620, 117] width 60 height 16
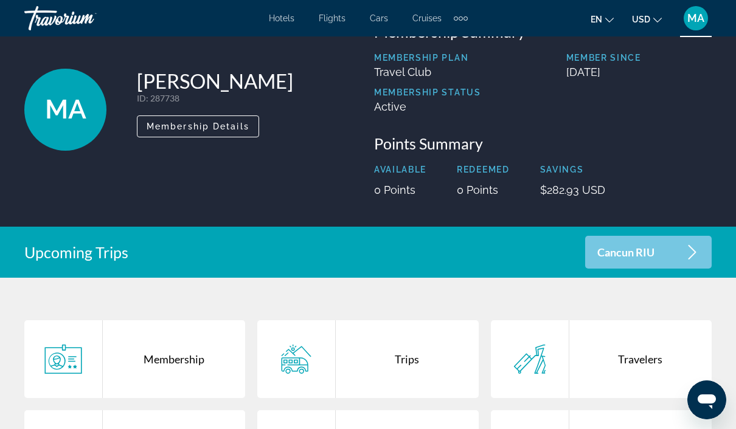
click at [206, 372] on div "Membership" at bounding box center [174, 359] width 142 height 78
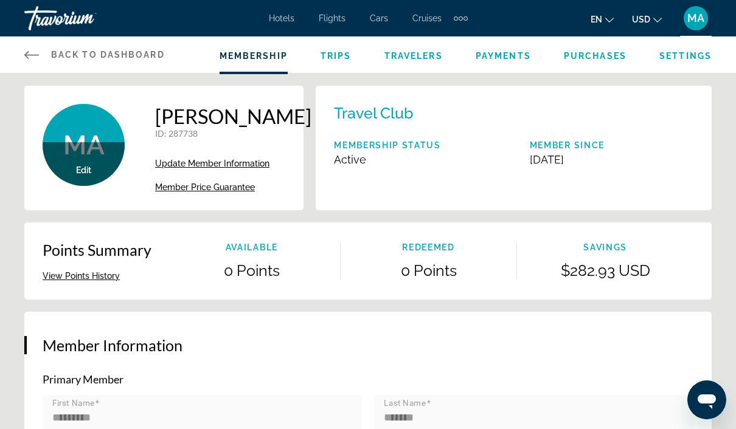
click at [246, 190] on span "Member Price Guarantee" at bounding box center [205, 187] width 100 height 10
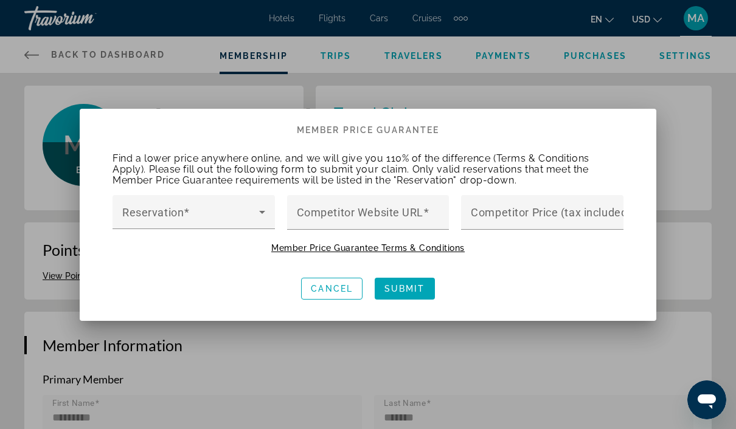
click at [246, 210] on span at bounding box center [190, 217] width 137 height 15
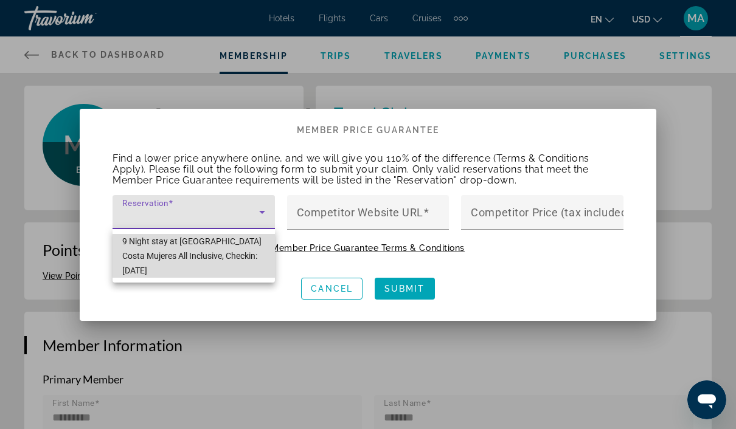
click at [226, 255] on span "9 Night stay at [GEOGRAPHIC_DATA] Costa Mujeres All Inclusive, Checkin: [DATE]" at bounding box center [193, 256] width 143 height 44
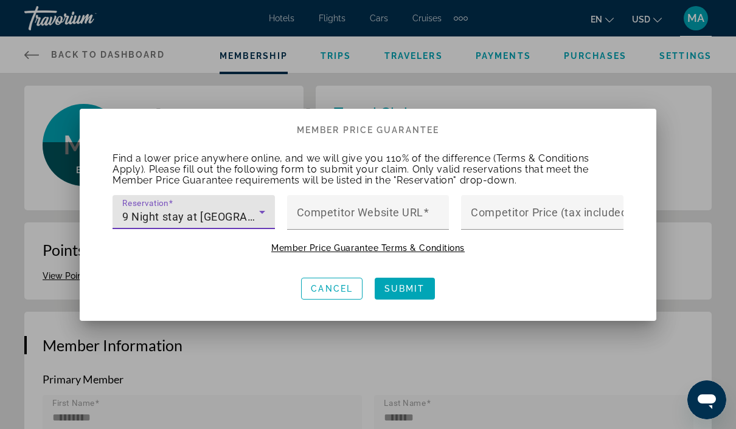
click at [428, 204] on div "Competitor Website URL" at bounding box center [372, 212] width 150 height 35
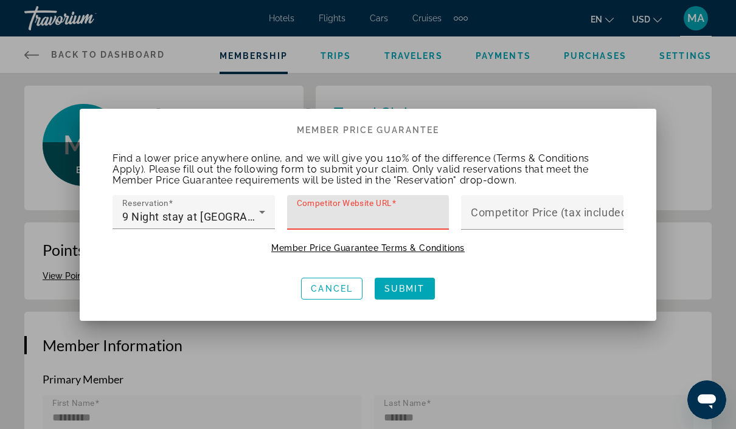
click at [384, 213] on input "Competitor Website URL" at bounding box center [372, 217] width 150 height 15
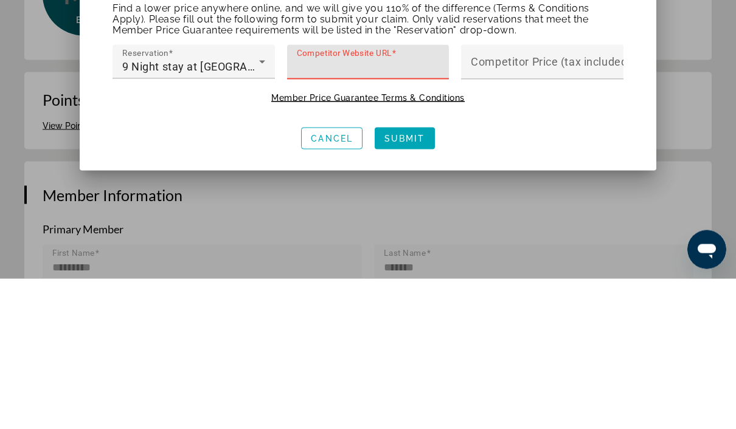
click at [337, 210] on input "Competitor Website URL" at bounding box center [372, 217] width 150 height 15
paste input "**********"
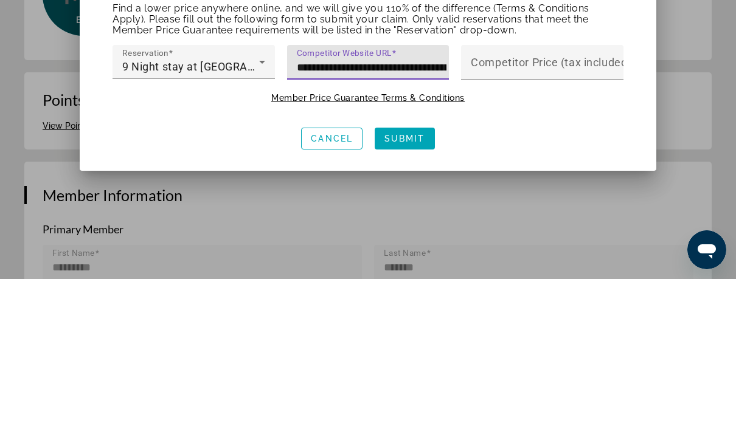
type input "**********"
click at [569, 205] on mat-label "Competitor Price (tax included)" at bounding box center [551, 211] width 160 height 13
click at [569, 210] on input "Competitor Price (tax included)" at bounding box center [546, 217] width 150 height 15
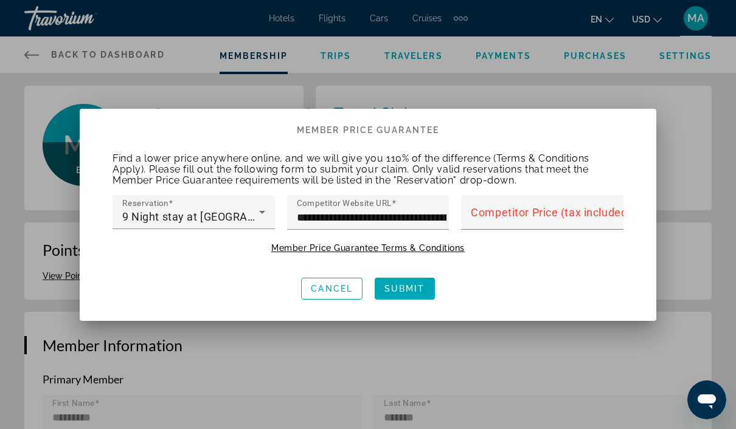
click at [528, 212] on input "Competitor Price (tax included)" at bounding box center [546, 217] width 150 height 15
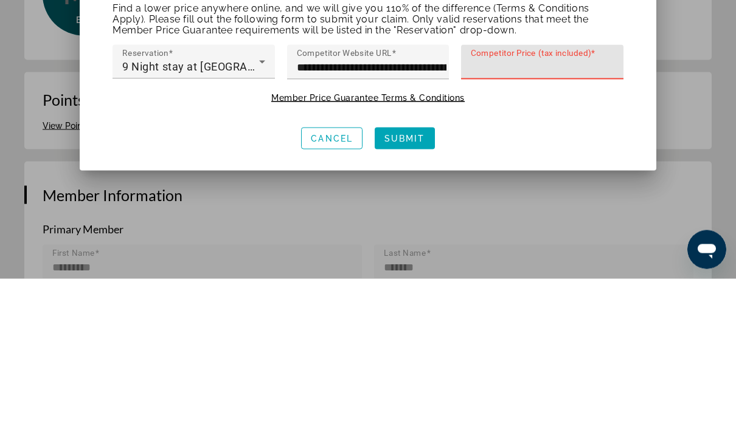
click at [517, 210] on input "Competitor Price (tax included)" at bounding box center [546, 217] width 150 height 15
click at [587, 141] on div "Find a lower price anywhere online, and we will give you 110% of the difference…" at bounding box center [368, 204] width 540 height 127
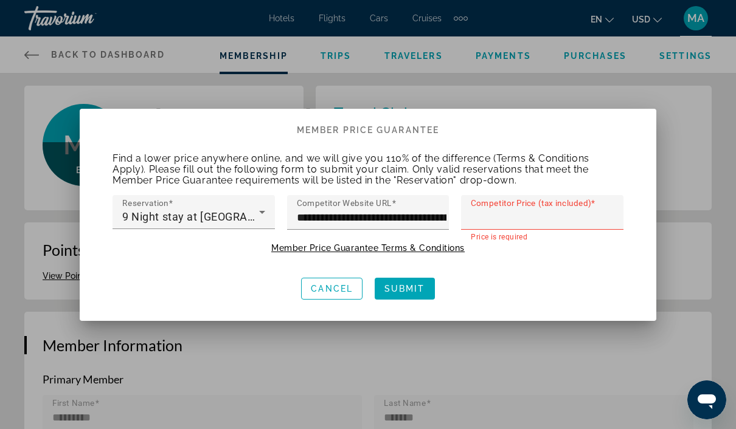
click at [561, 220] on input "Competitor Price (tax included)" at bounding box center [546, 217] width 150 height 15
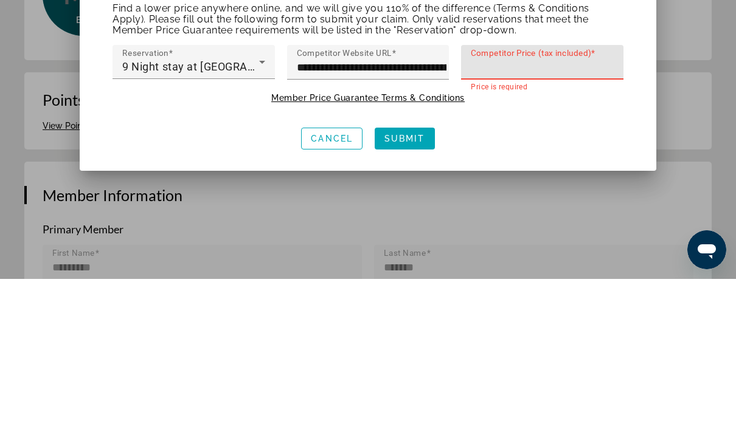
type input "*****"
click at [568, 141] on div "Find a lower price anywhere online, and we will give you 110% of the difference…" at bounding box center [368, 204] width 540 height 127
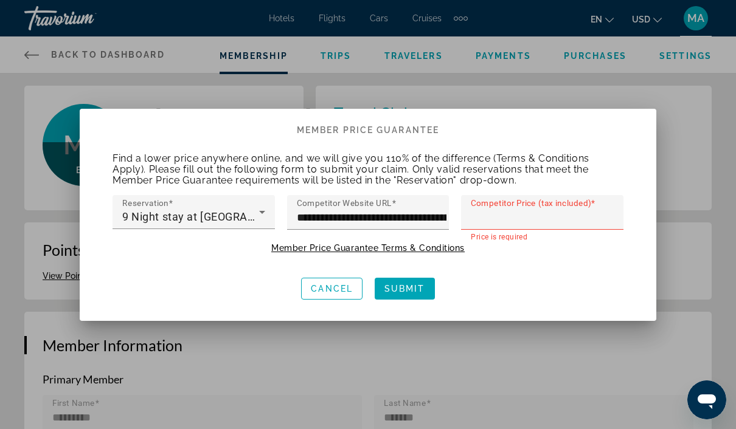
click at [530, 220] on input "Competitor Price (tax included)" at bounding box center [546, 217] width 150 height 15
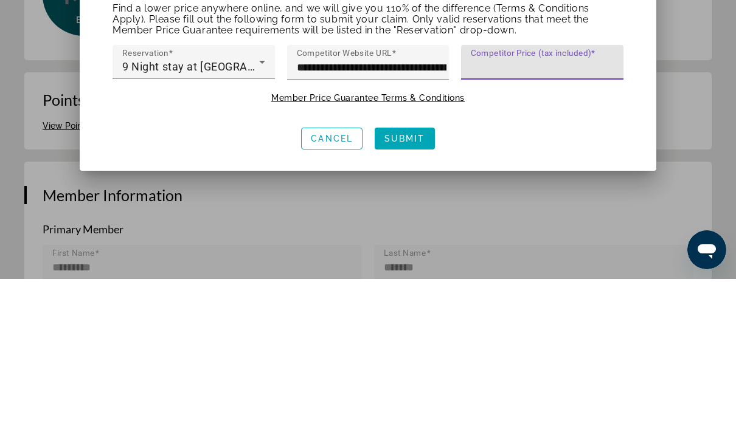
type input "*******"
click at [570, 141] on div "Find a lower price anywhere online, and we will give you 110% of the difference…" at bounding box center [368, 204] width 540 height 127
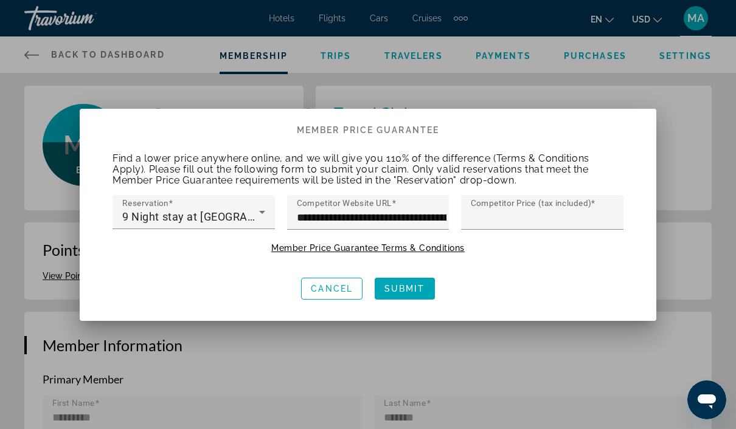
click at [429, 289] on span at bounding box center [404, 288] width 60 height 29
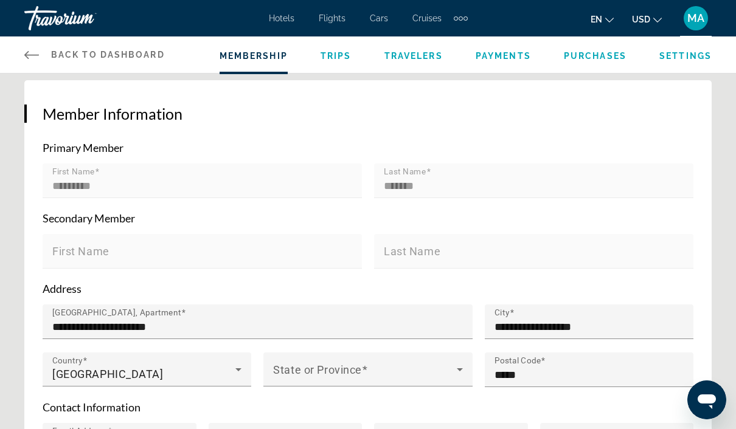
scroll to position [224, 0]
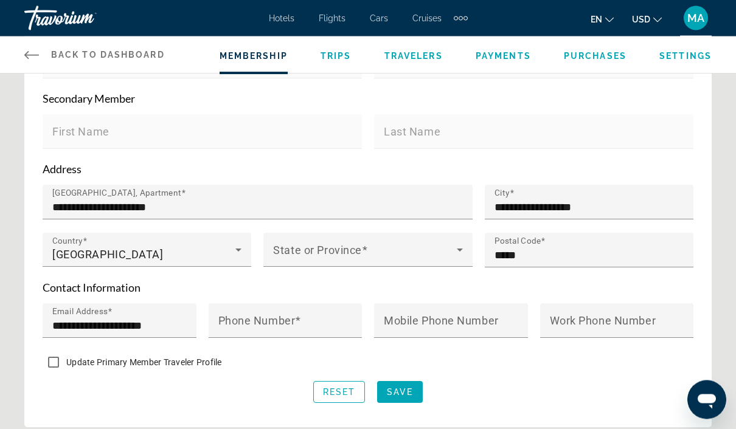
click at [407, 263] on span "Main content" at bounding box center [364, 255] width 183 height 15
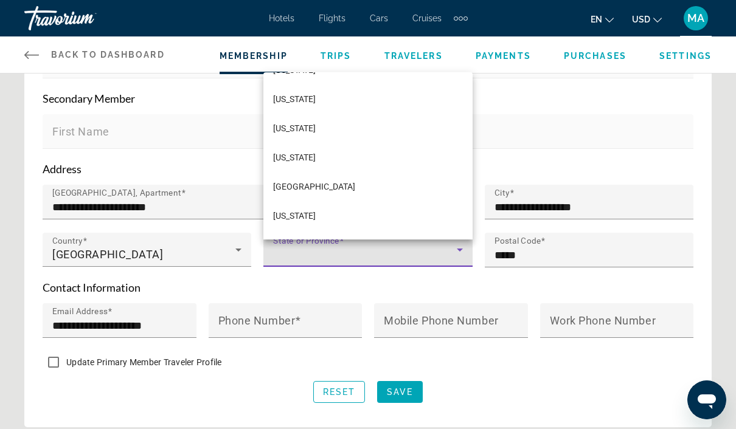
scroll to position [1247, 0]
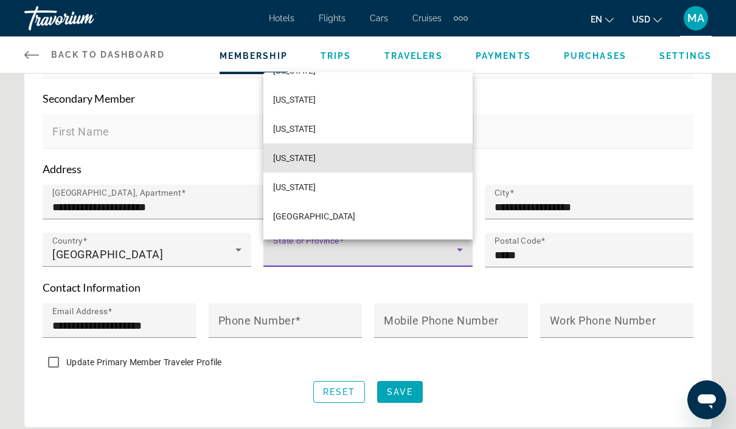
click at [302, 173] on mat-option "[US_STATE]" at bounding box center [367, 157] width 209 height 29
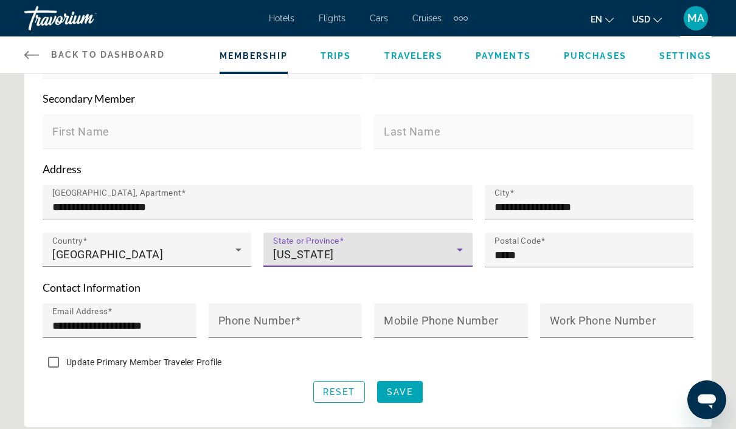
click at [283, 326] on mat-label "Phone Number" at bounding box center [256, 320] width 77 height 13
click at [283, 326] on input "Phone Number" at bounding box center [289, 326] width 142 height 15
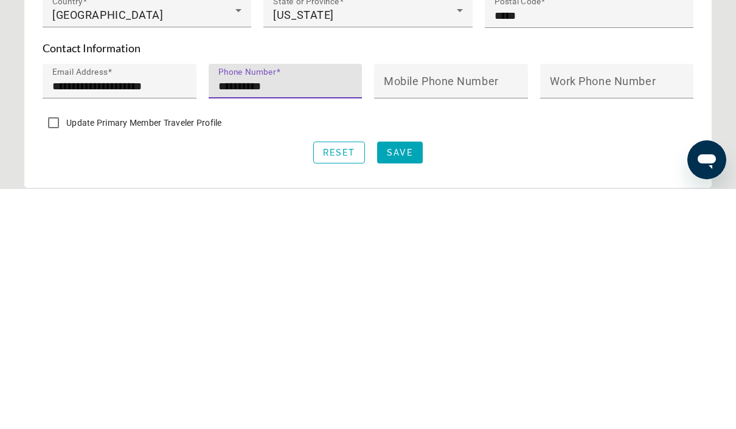
type input "**********"
click at [497, 315] on mat-label "Mobile Phone Number" at bounding box center [441, 321] width 115 height 13
click at [497, 319] on input "Mobile Phone Number" at bounding box center [455, 326] width 142 height 15
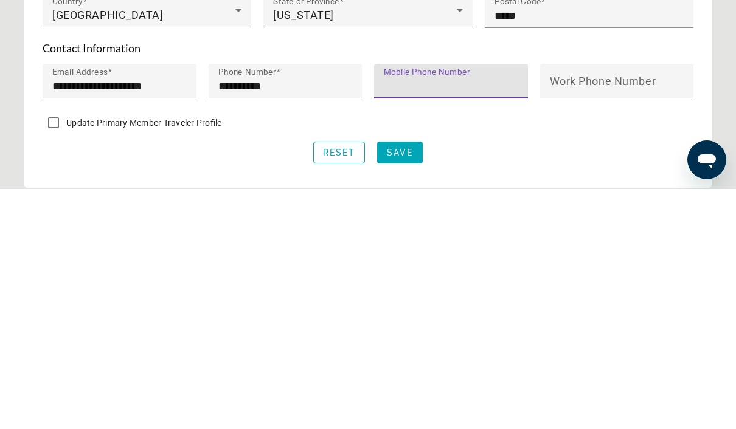
click at [257, 319] on input "**********" at bounding box center [289, 326] width 142 height 15
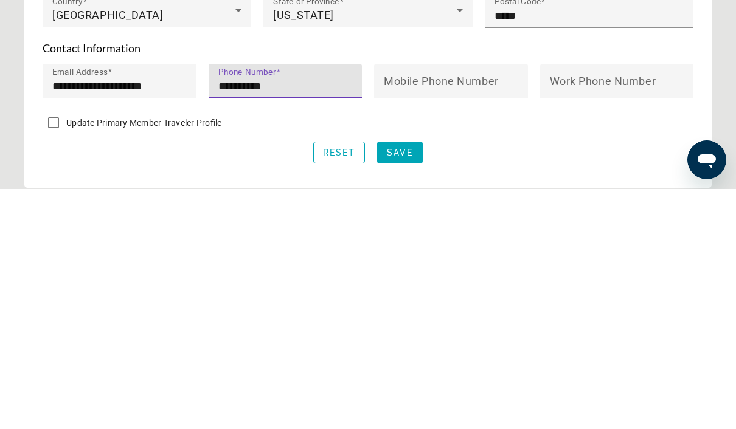
click at [446, 315] on mat-label "Mobile Phone Number" at bounding box center [441, 321] width 115 height 13
click at [446, 319] on input "Mobile Phone Number" at bounding box center [455, 326] width 142 height 15
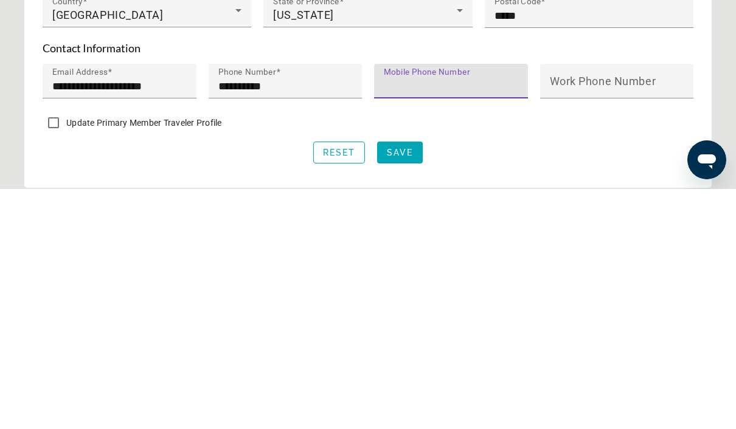
click at [604, 315] on mat-label "Work Phone Number" at bounding box center [603, 321] width 106 height 13
click at [604, 319] on input "Work Phone Number" at bounding box center [621, 326] width 142 height 15
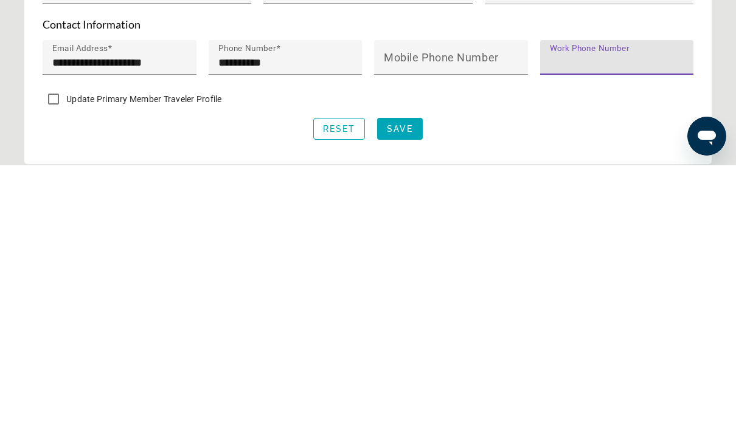
click at [409, 388] on span "Save" at bounding box center [400, 393] width 26 height 10
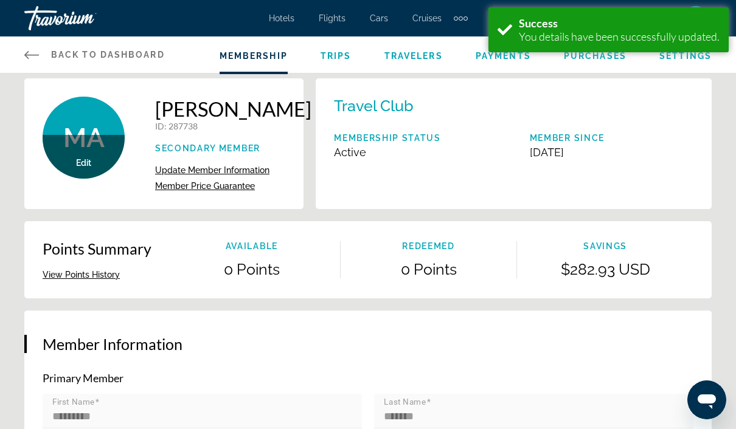
scroll to position [0, 0]
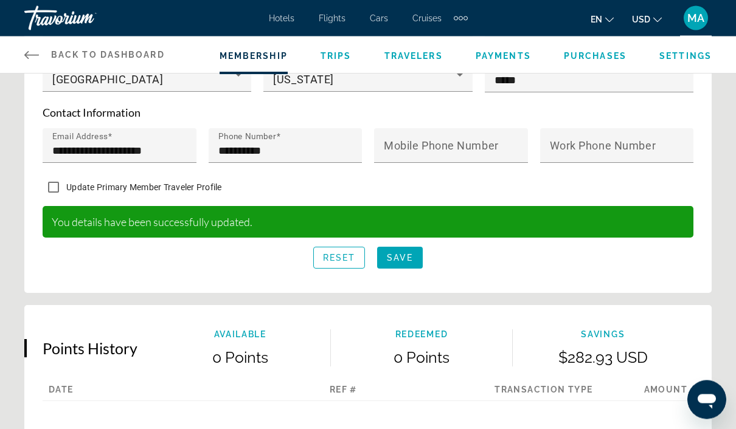
click at [402, 263] on span "Save" at bounding box center [400, 258] width 26 height 10
